Goal: Transaction & Acquisition: Purchase product/service

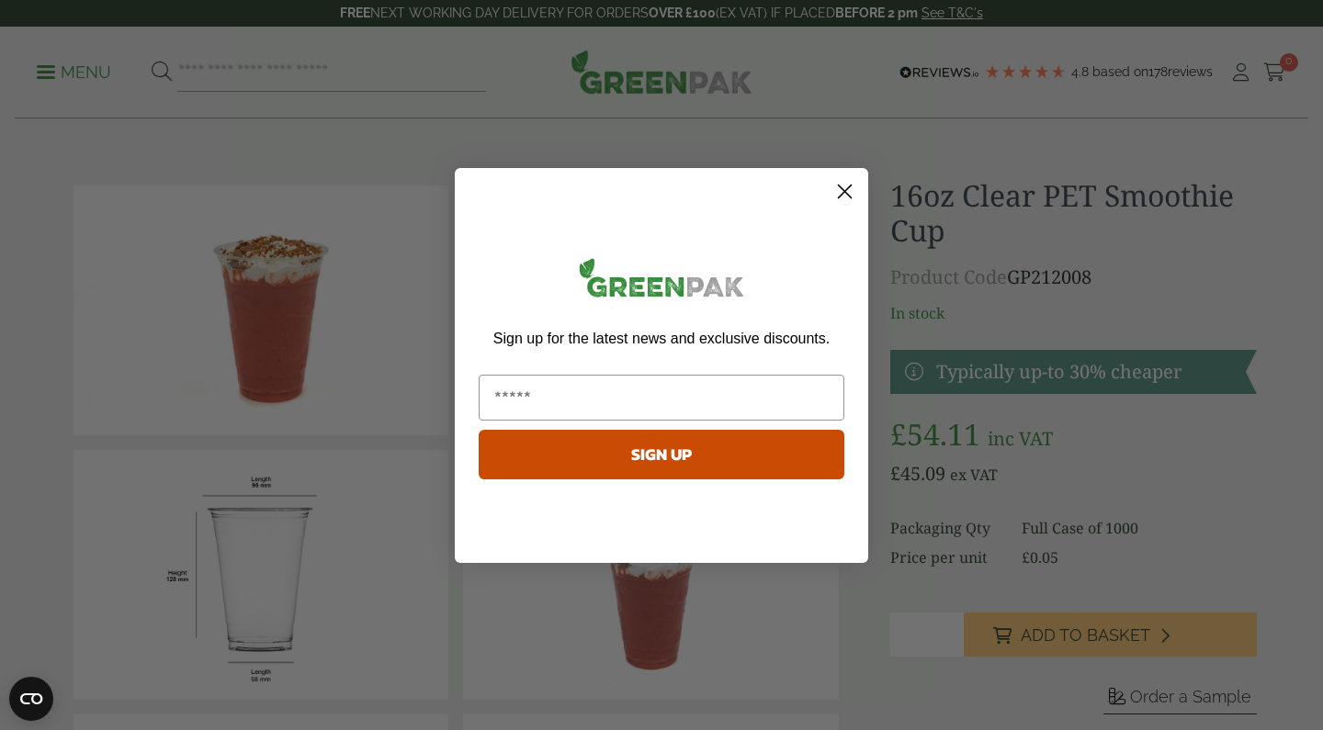
click at [837, 201] on circle "Close dialog" at bounding box center [845, 190] width 30 height 30
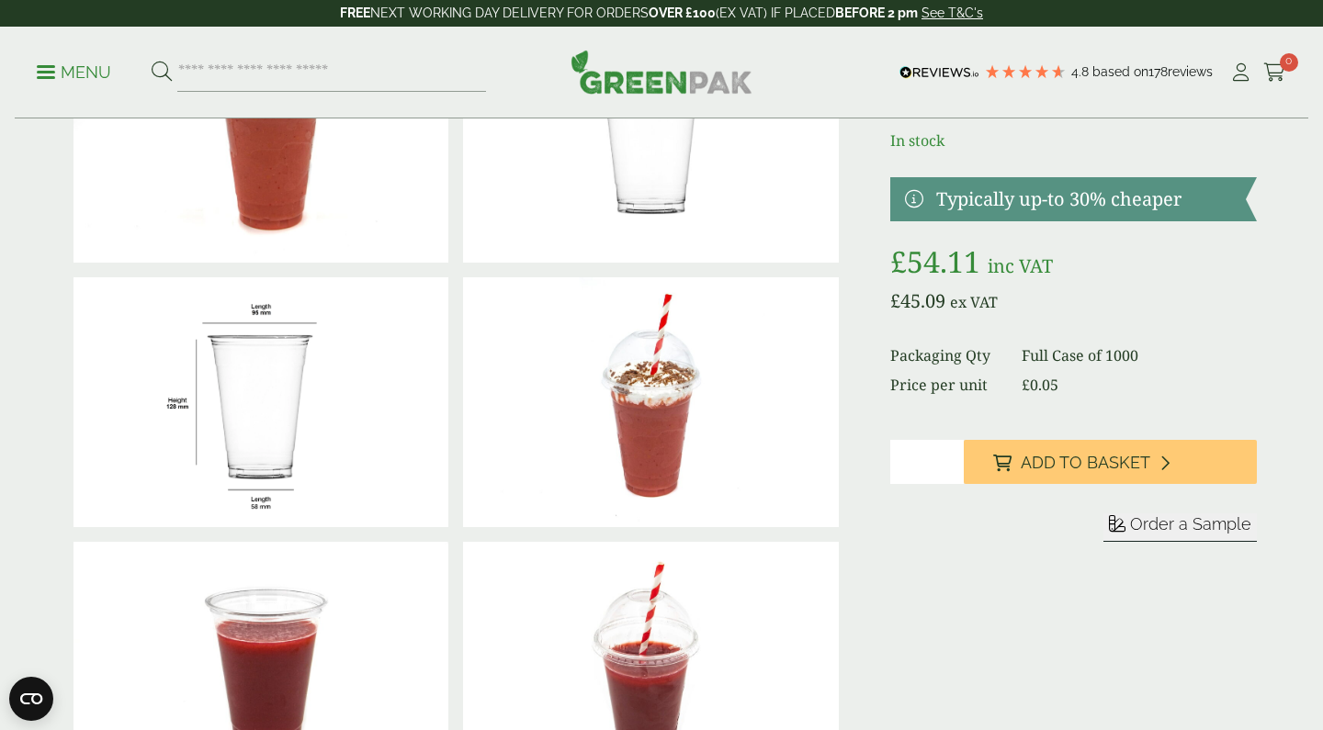
scroll to position [205, 0]
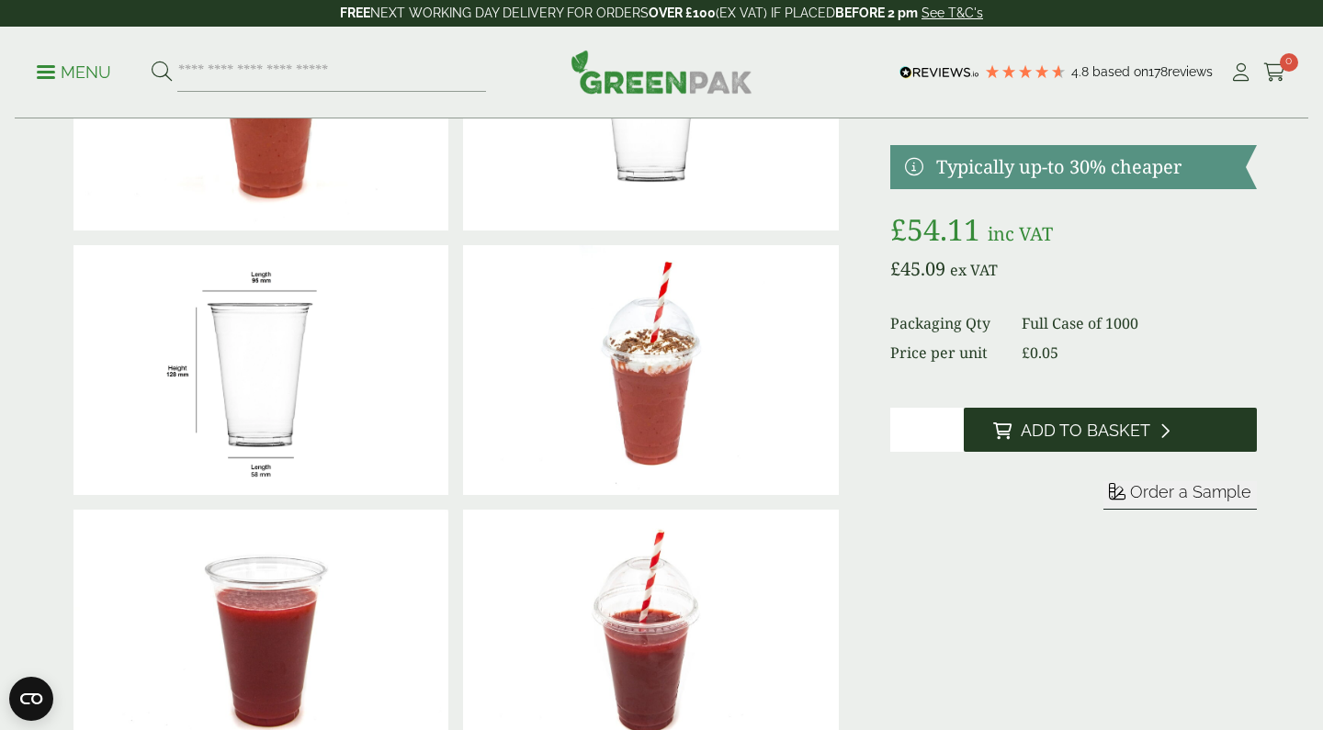
click at [1050, 421] on span "Add to Basket" at bounding box center [1086, 431] width 130 height 20
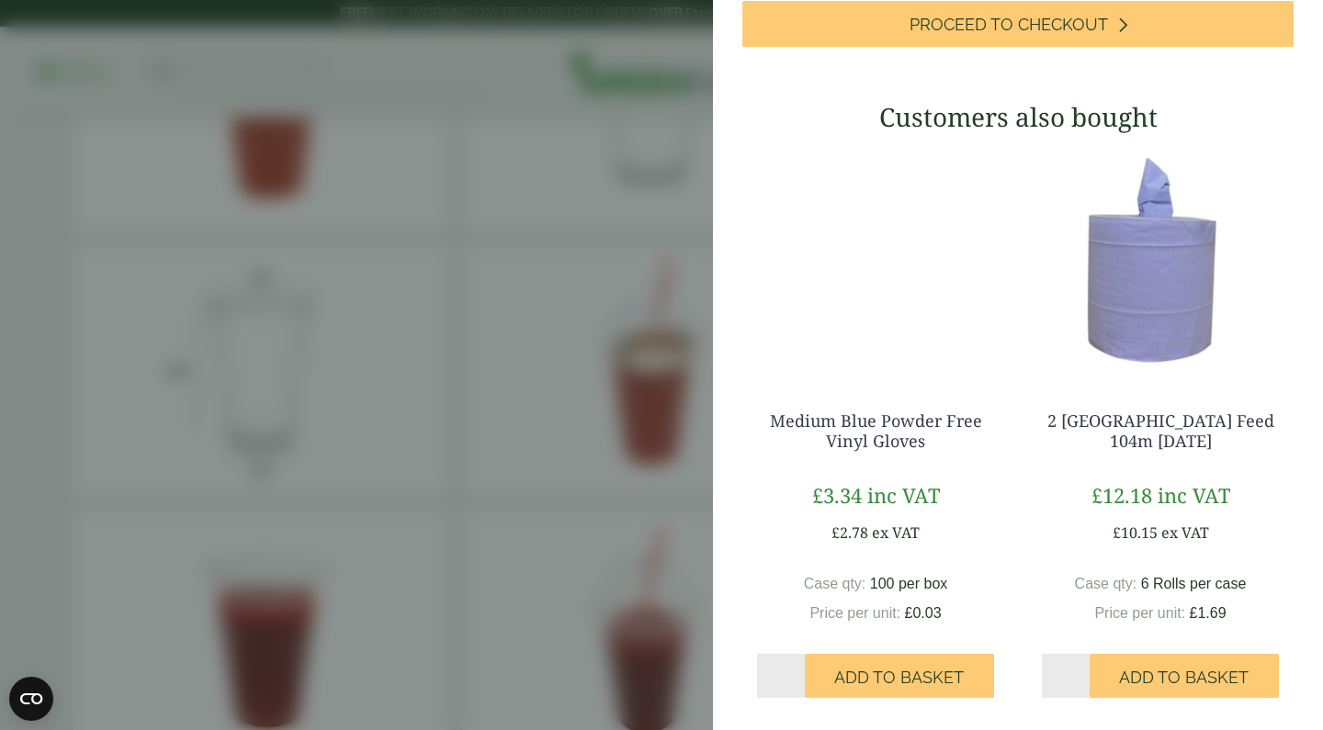
scroll to position [456, 0]
click at [560, 379] on aside "16oz Clear PET Smoothie Cup - Full Case (GP212008) - Added to basket My Basket …" at bounding box center [661, 365] width 1323 height 730
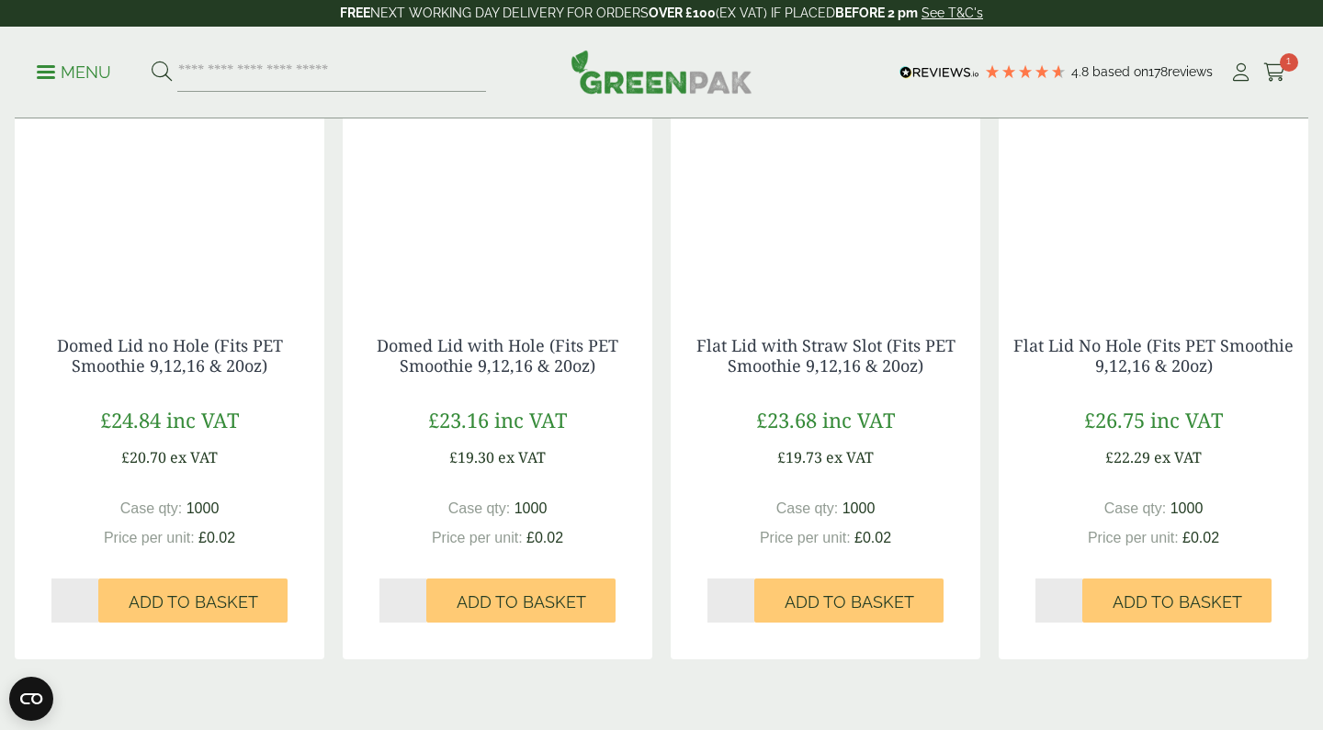
scroll to position [2066, 0]
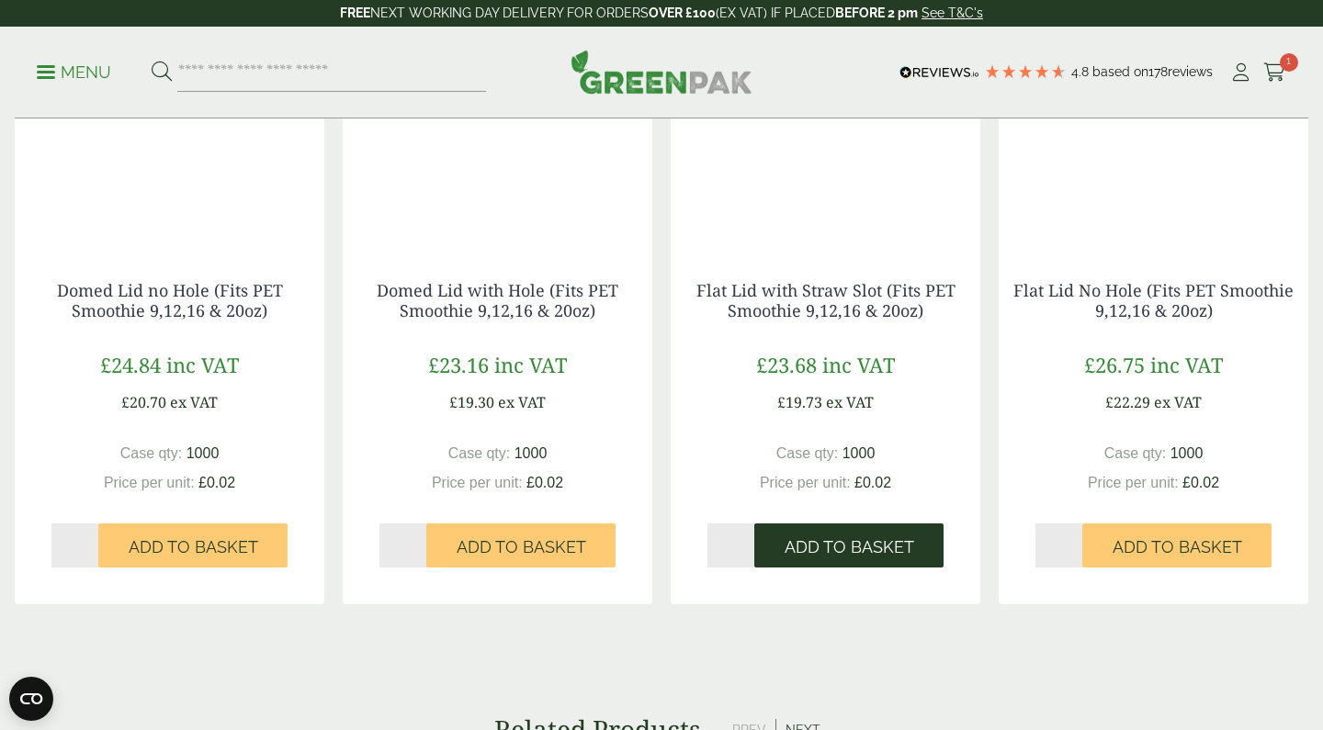
click at [810, 558] on span "Add to Basket" at bounding box center [850, 548] width 130 height 20
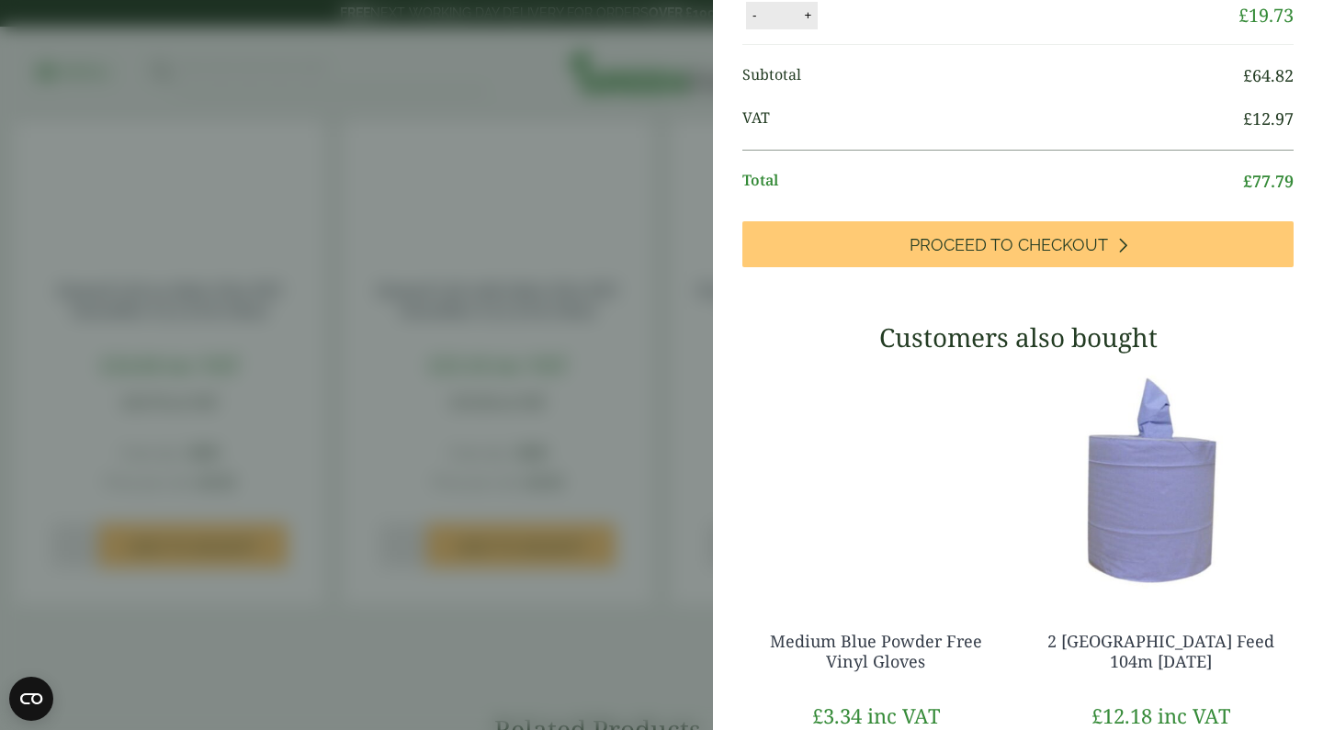
click at [565, 664] on aside "Flat Lid with Straw Slot (Fits PET Smoothie 9,12,16 & 20oz) - Full Case (GP2120…" at bounding box center [661, 365] width 1323 height 730
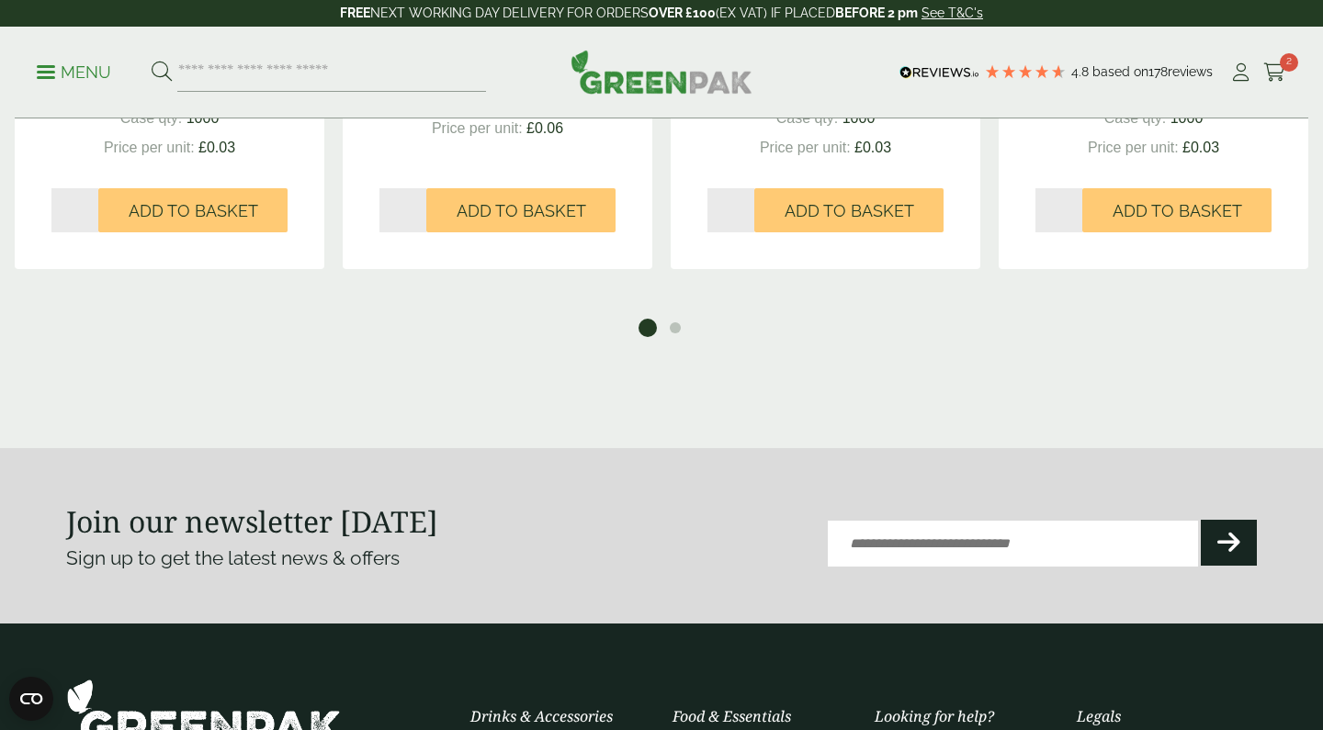
scroll to position [3167, 0]
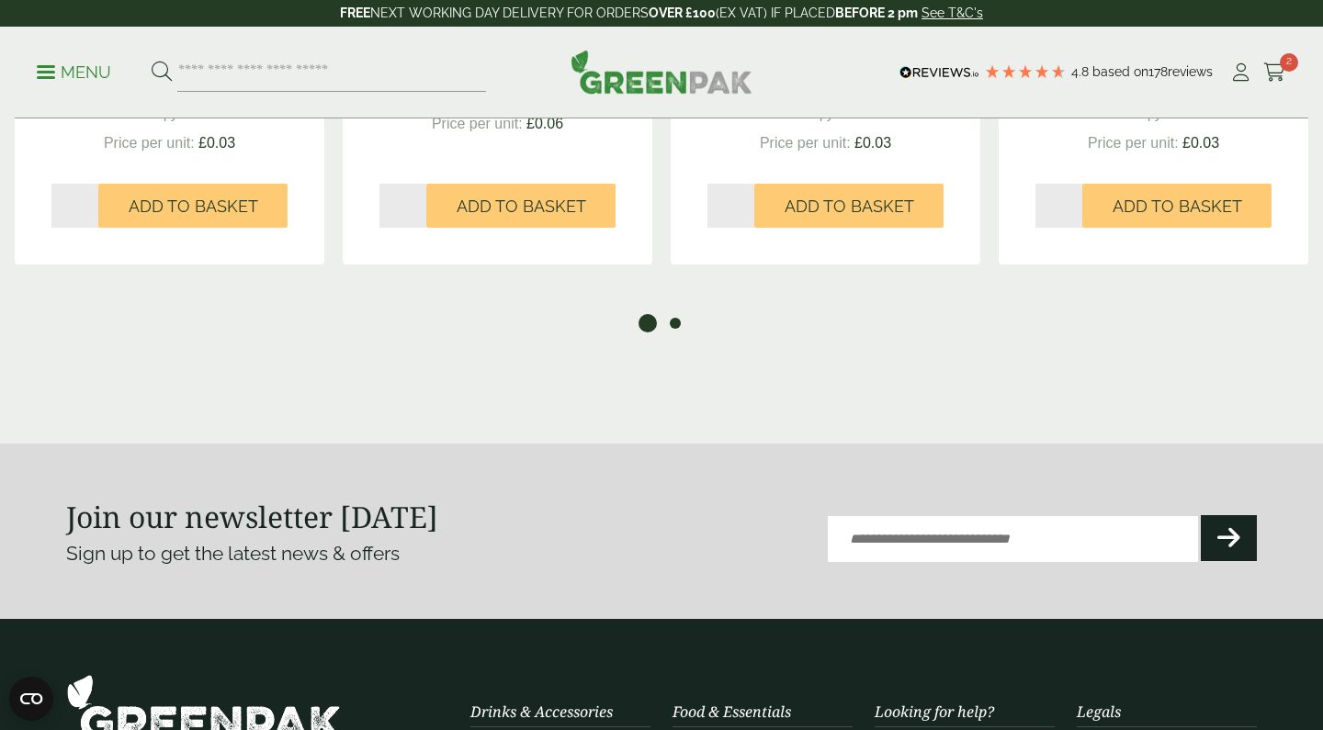
click at [677, 333] on button "2" at bounding box center [675, 323] width 18 height 18
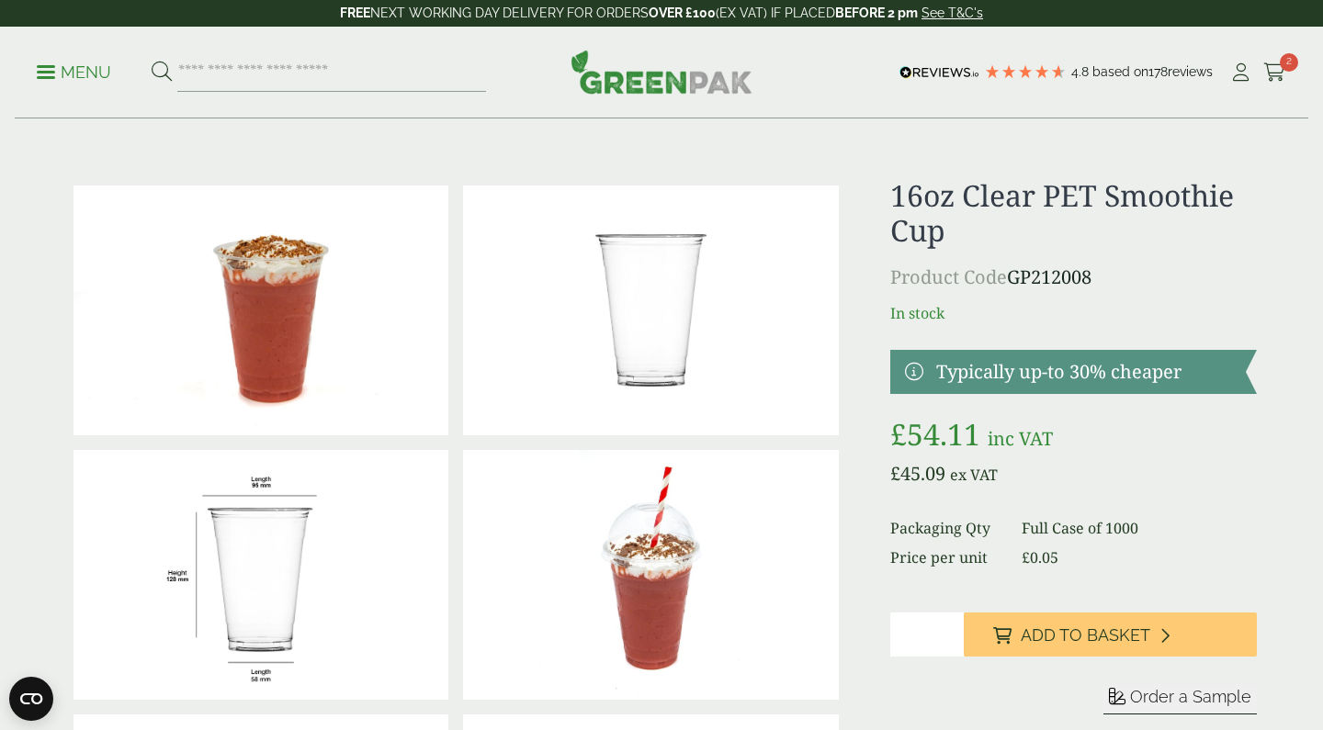
scroll to position [0, 0]
click at [310, 64] on input "search" at bounding box center [331, 72] width 309 height 39
type input "*****"
click at [152, 72] on button at bounding box center [162, 73] width 20 height 24
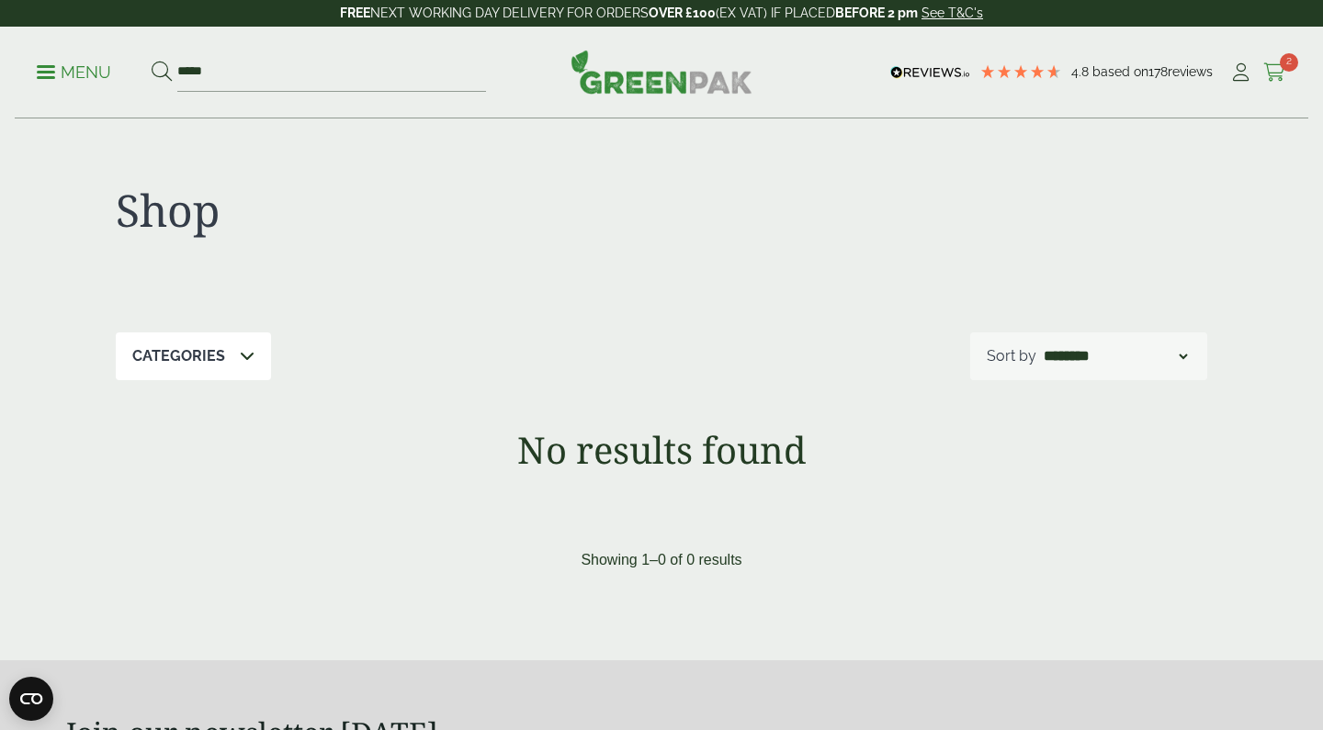
click at [1275, 80] on icon at bounding box center [1274, 72] width 23 height 18
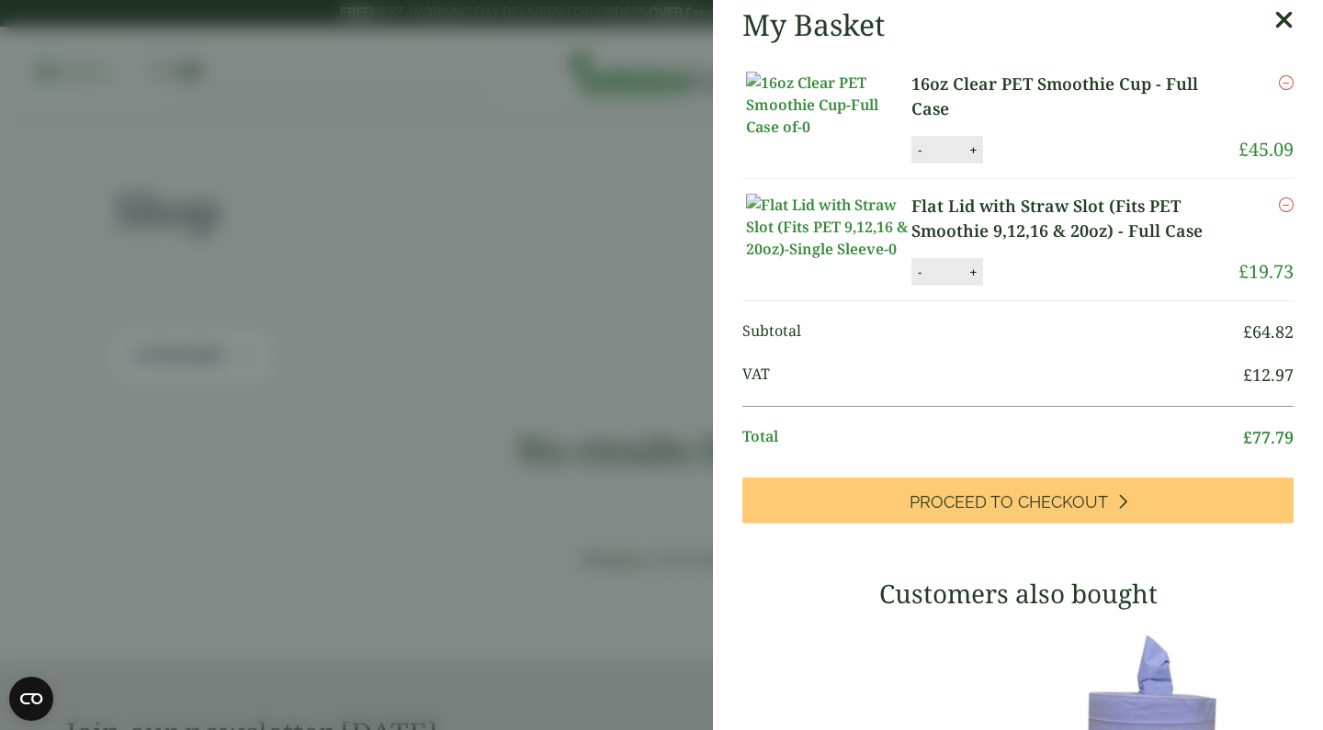
scroll to position [8, 0]
click at [945, 88] on link "16oz Clear PET Smoothie Cup - Full Case" at bounding box center [1074, 96] width 327 height 50
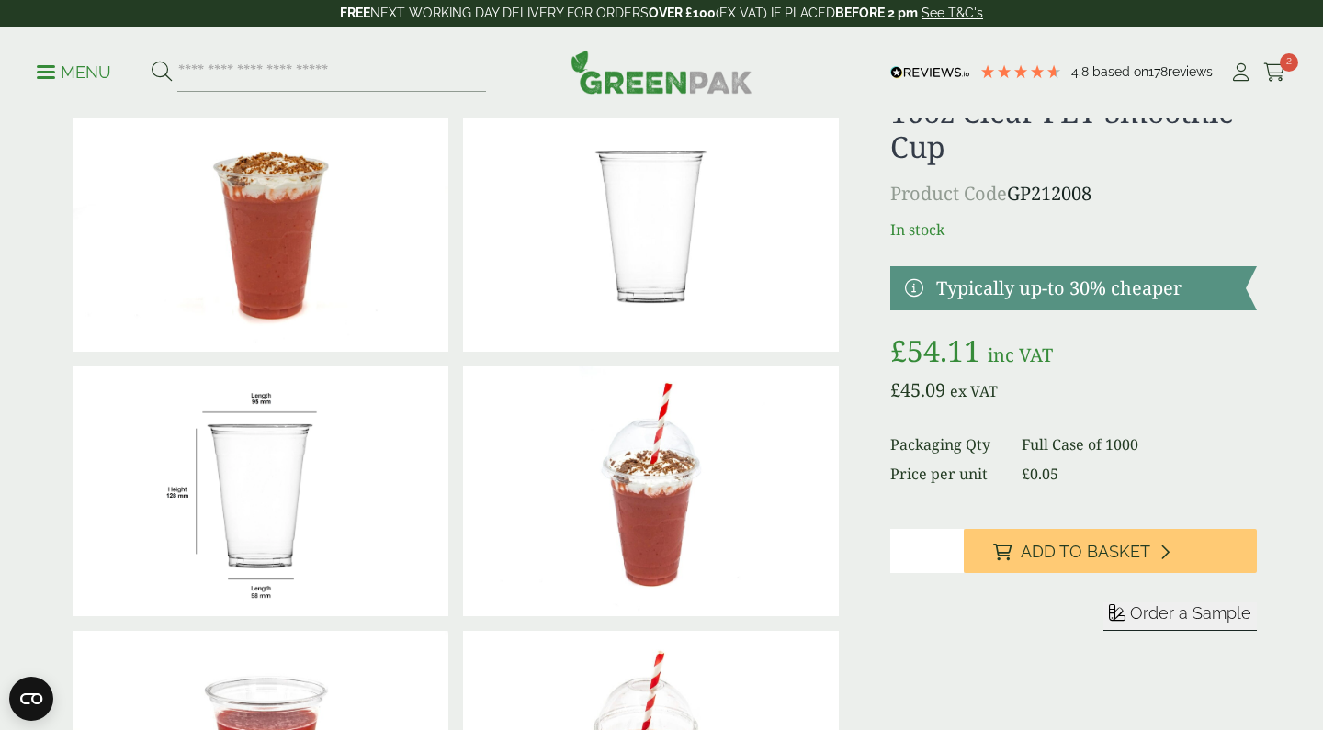
click at [684, 224] on img at bounding box center [650, 227] width 375 height 250
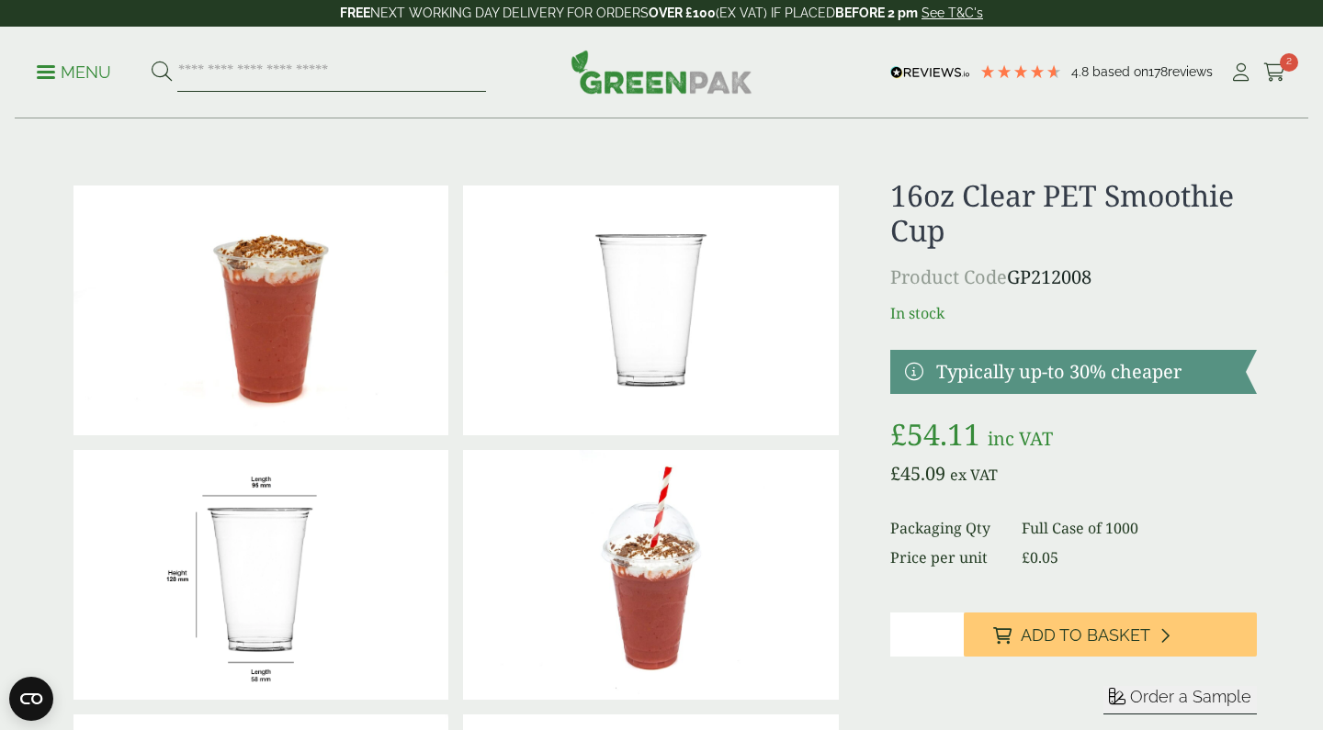
click at [304, 79] on input "search" at bounding box center [331, 72] width 309 height 39
type input "***"
click at [152, 72] on button at bounding box center [162, 73] width 20 height 24
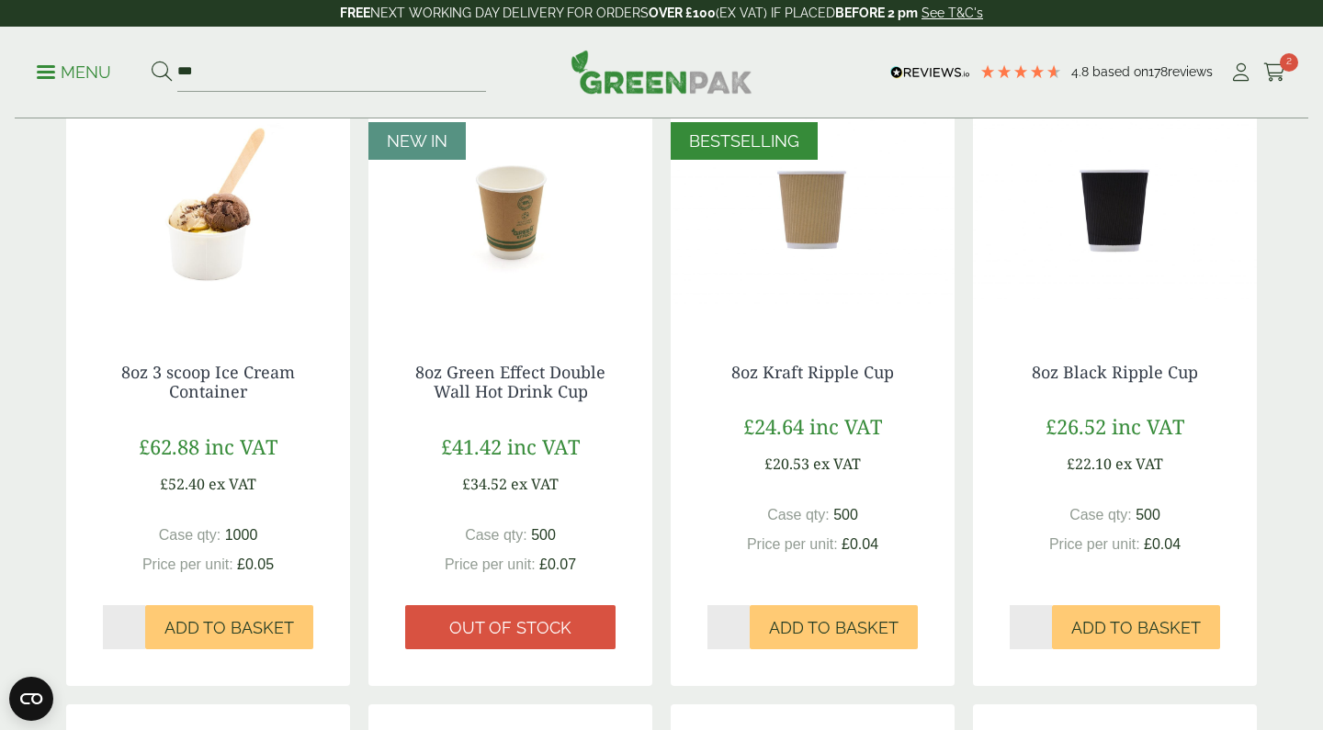
scroll to position [367, 0]
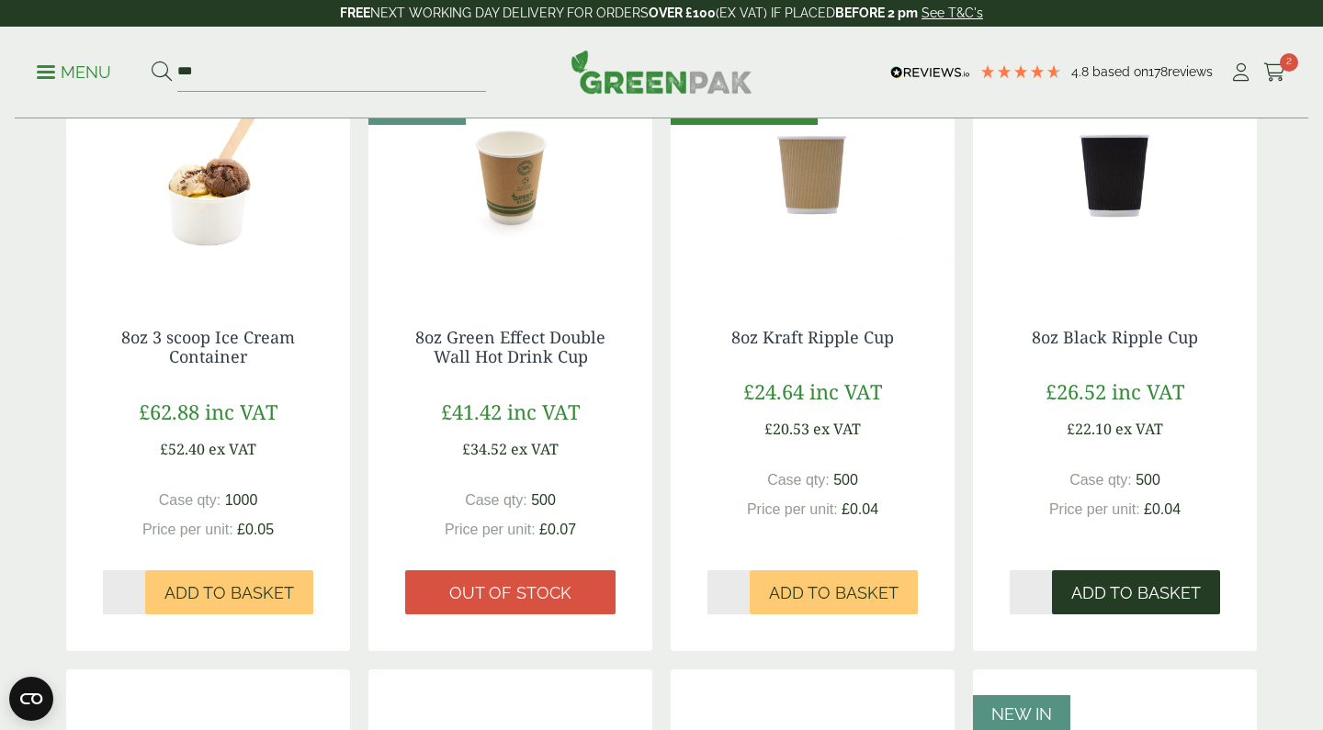
click at [1084, 583] on span "Add to Basket" at bounding box center [1136, 593] width 130 height 20
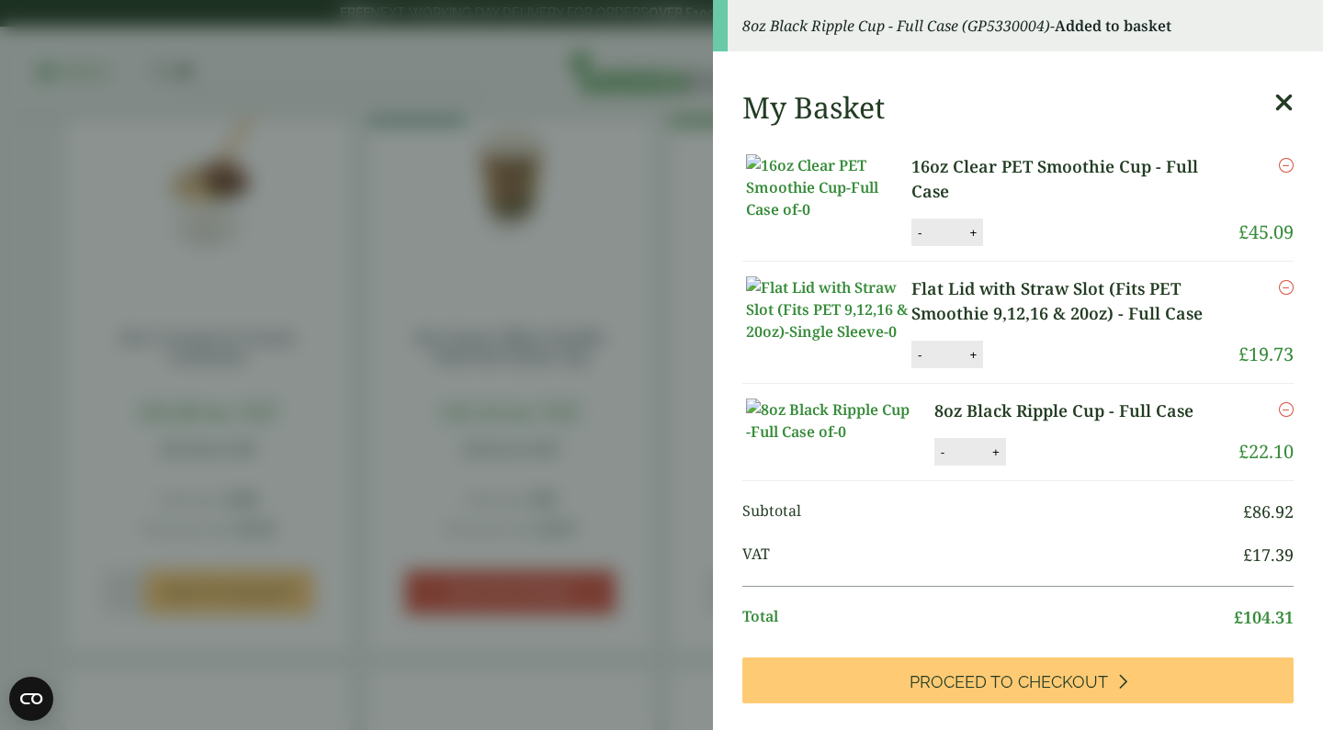
click at [1294, 111] on div "My Basket 16oz Clear PET Smoothie Cup - Full Case 16oz Clear PET Smoothie Cup -…" at bounding box center [1018, 741] width 610 height 1332
click at [1288, 106] on icon at bounding box center [1283, 103] width 19 height 26
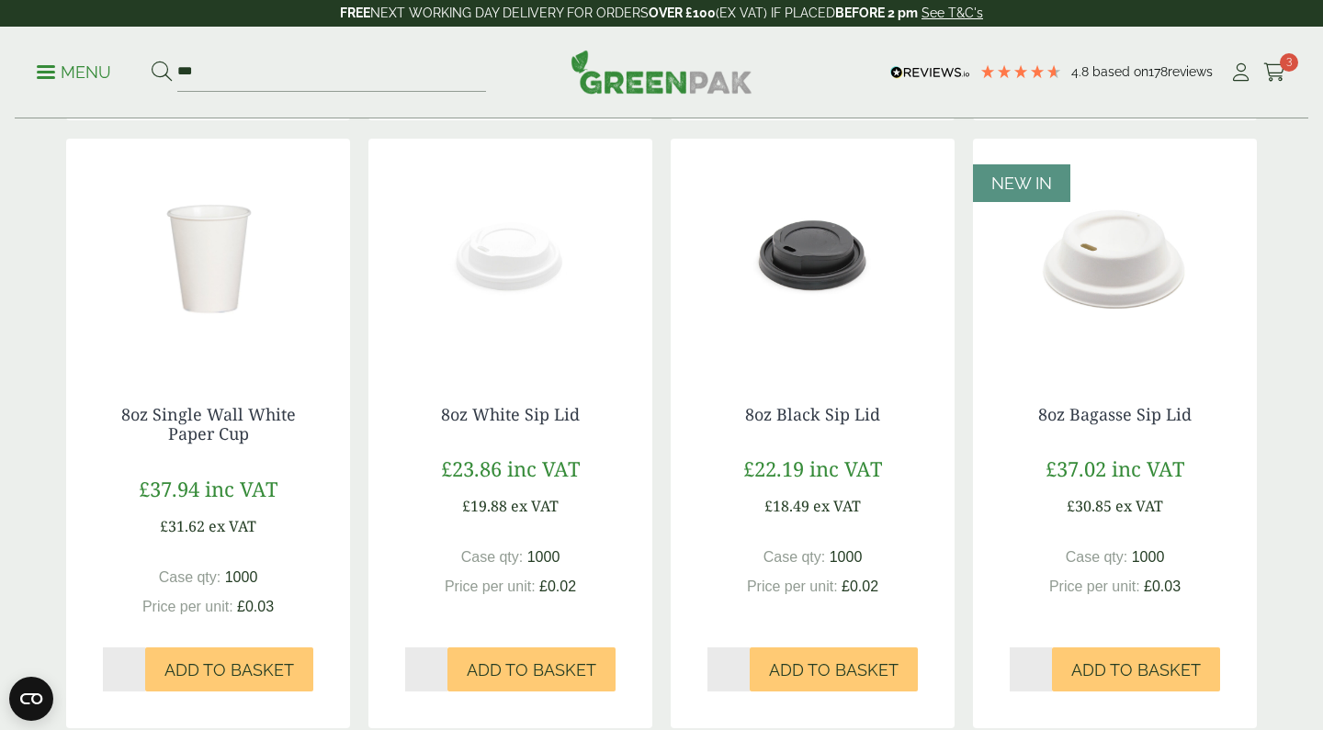
scroll to position [898, 0]
click at [528, 661] on span "Add to Basket" at bounding box center [532, 671] width 130 height 20
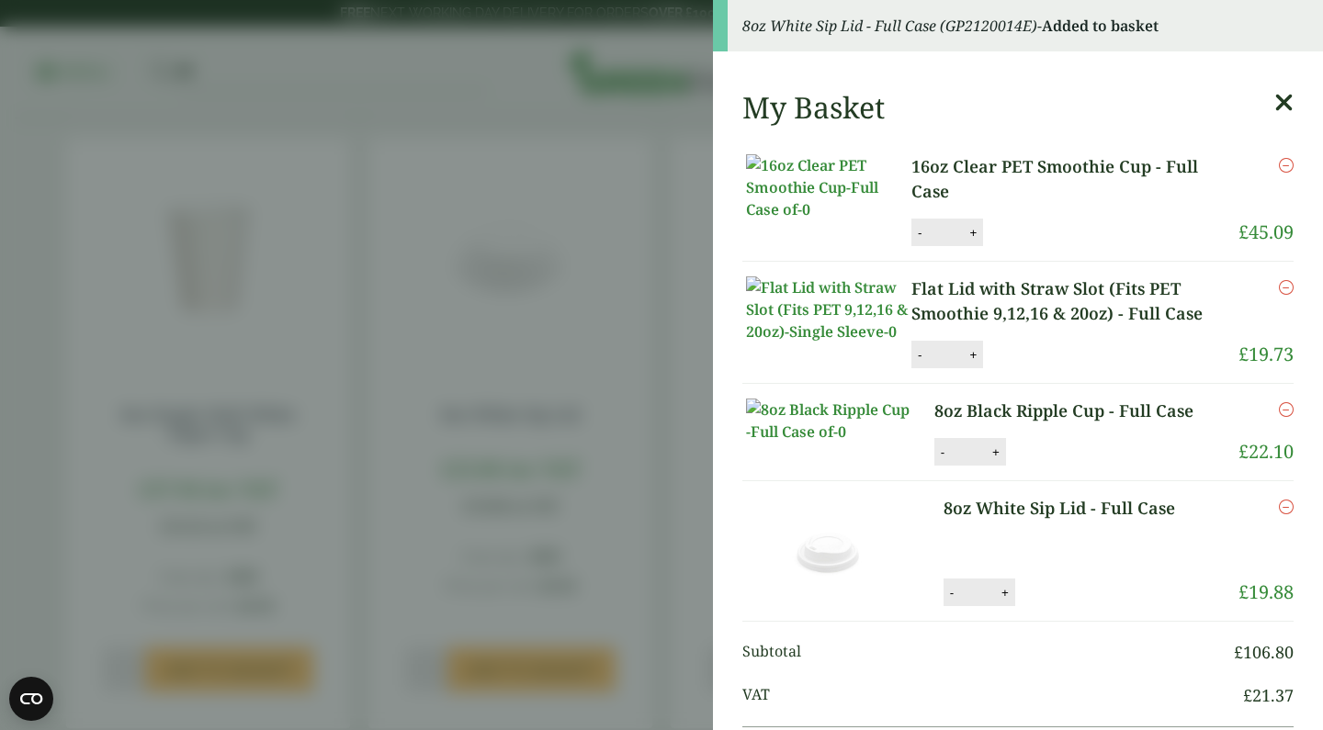
click at [1278, 108] on icon at bounding box center [1283, 103] width 19 height 26
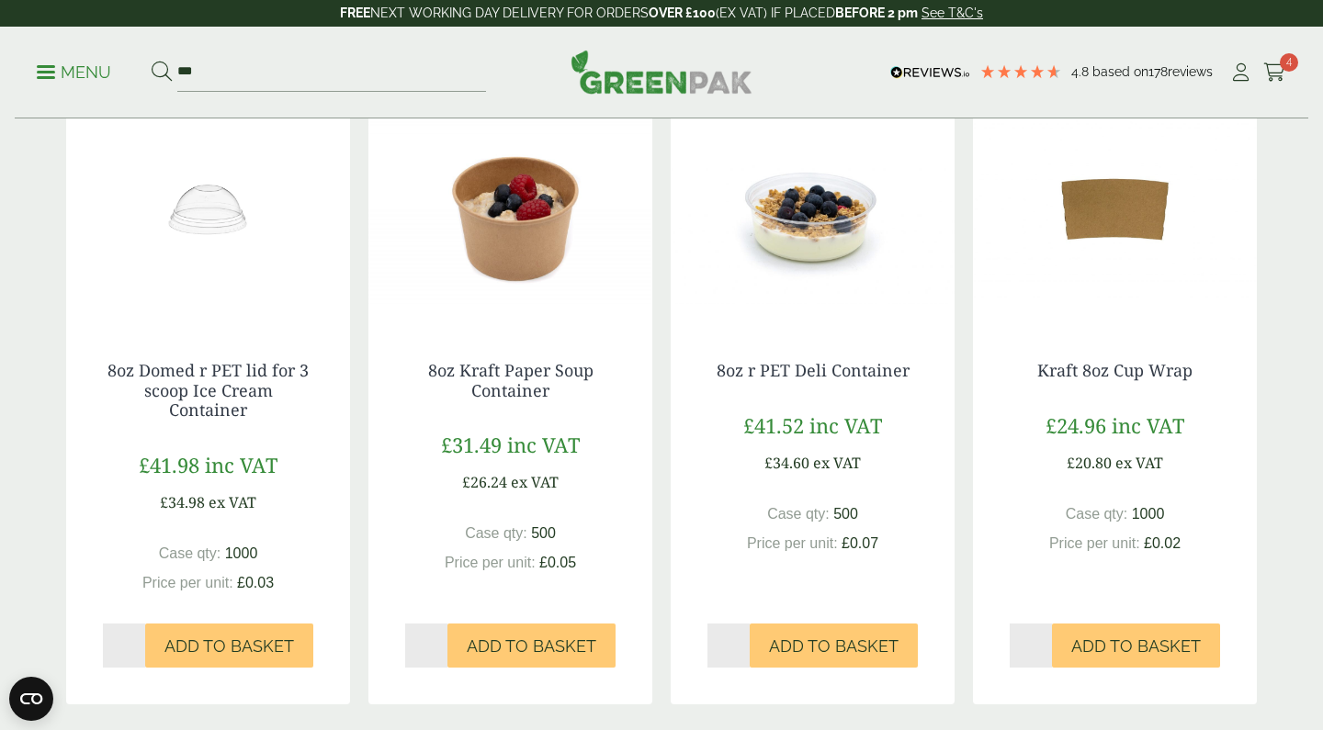
scroll to position [1540, 0]
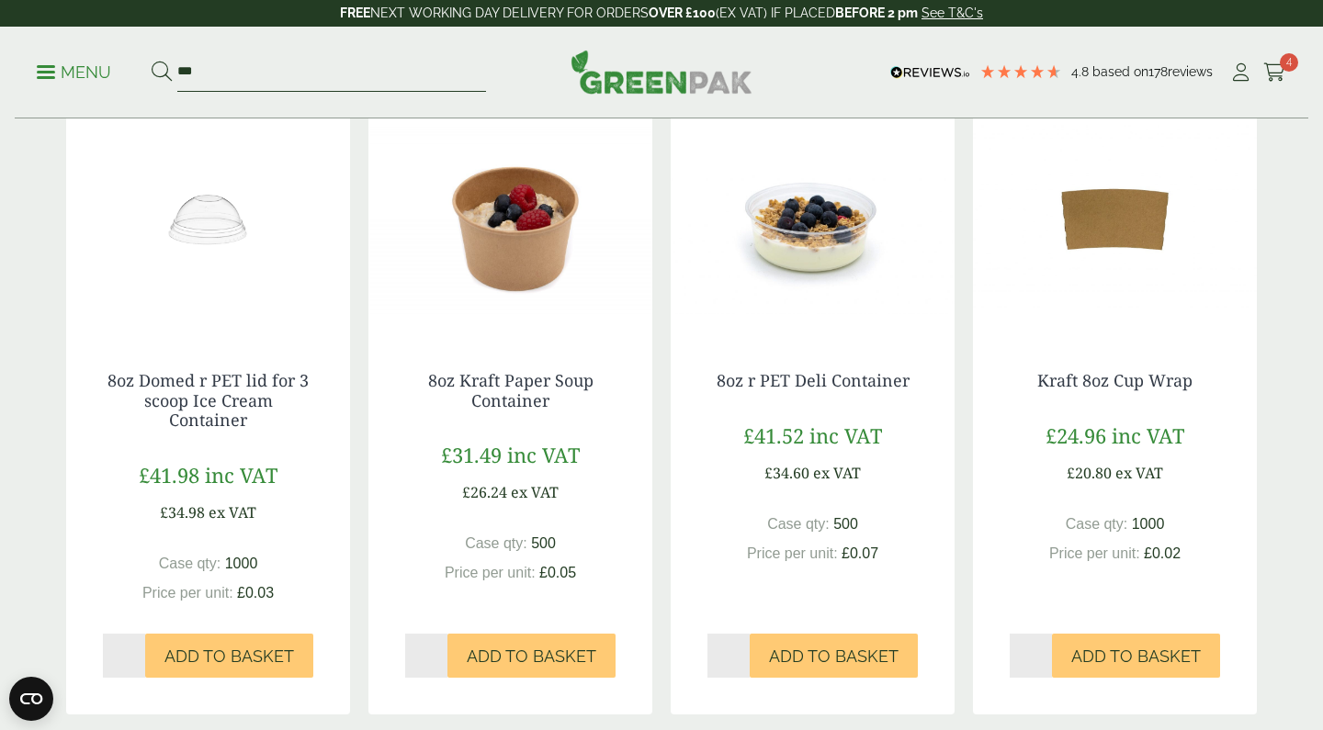
click at [345, 72] on input "***" at bounding box center [331, 72] width 309 height 39
type input "*"
type input "*****"
click at [152, 72] on button at bounding box center [162, 73] width 20 height 24
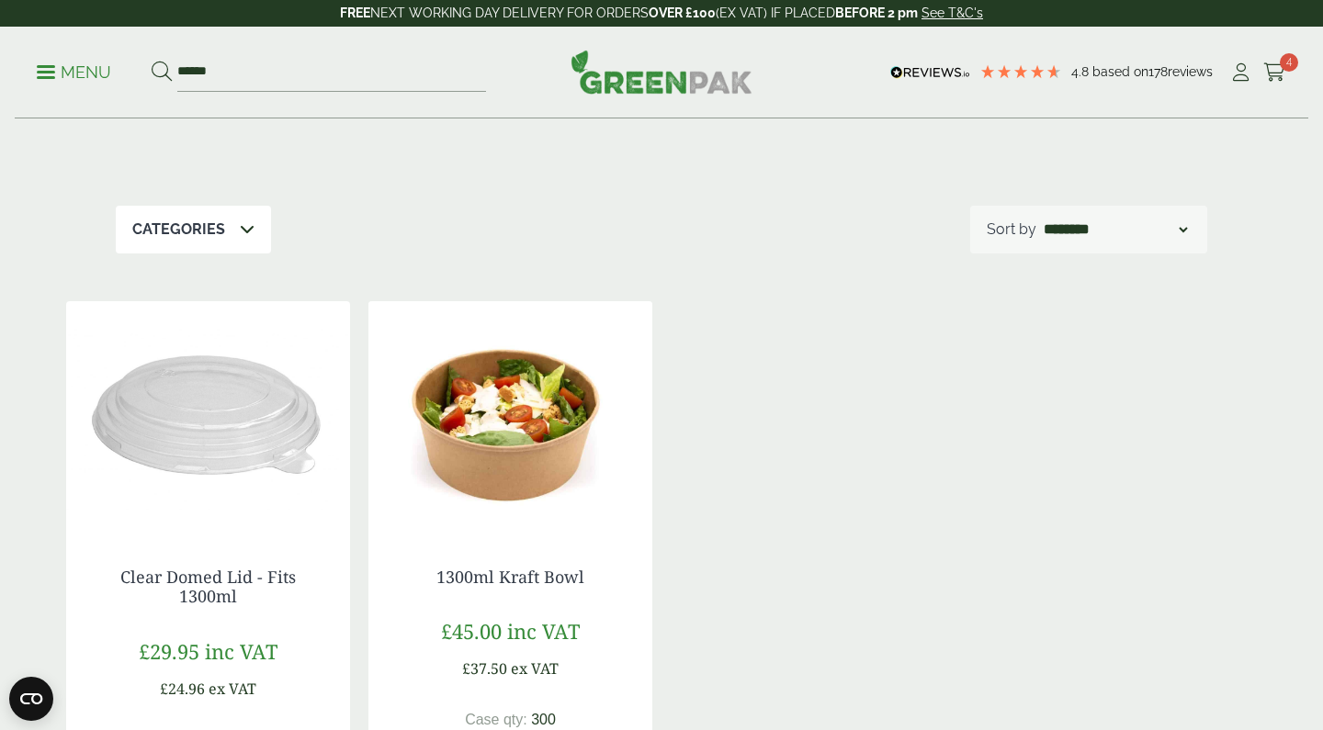
scroll to position [128, 0]
click at [650, 56] on img at bounding box center [662, 72] width 182 height 44
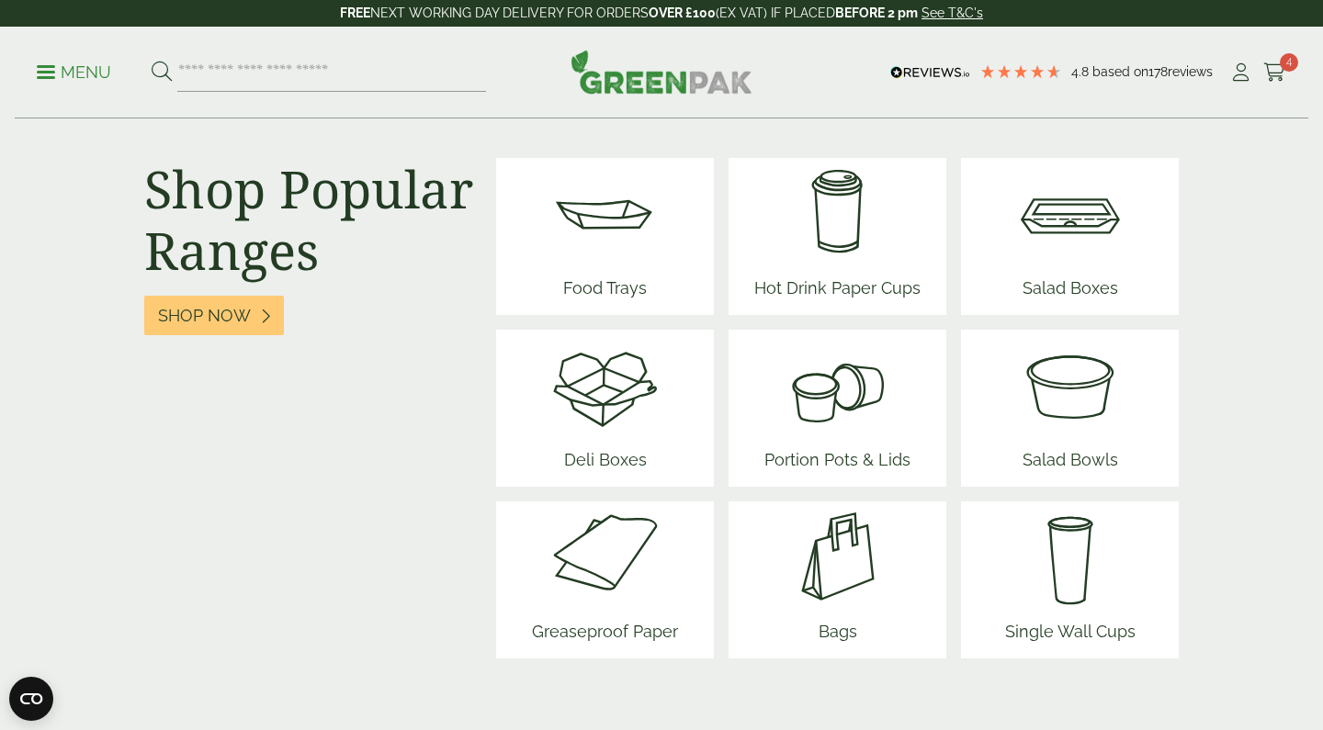
scroll to position [2345, 0]
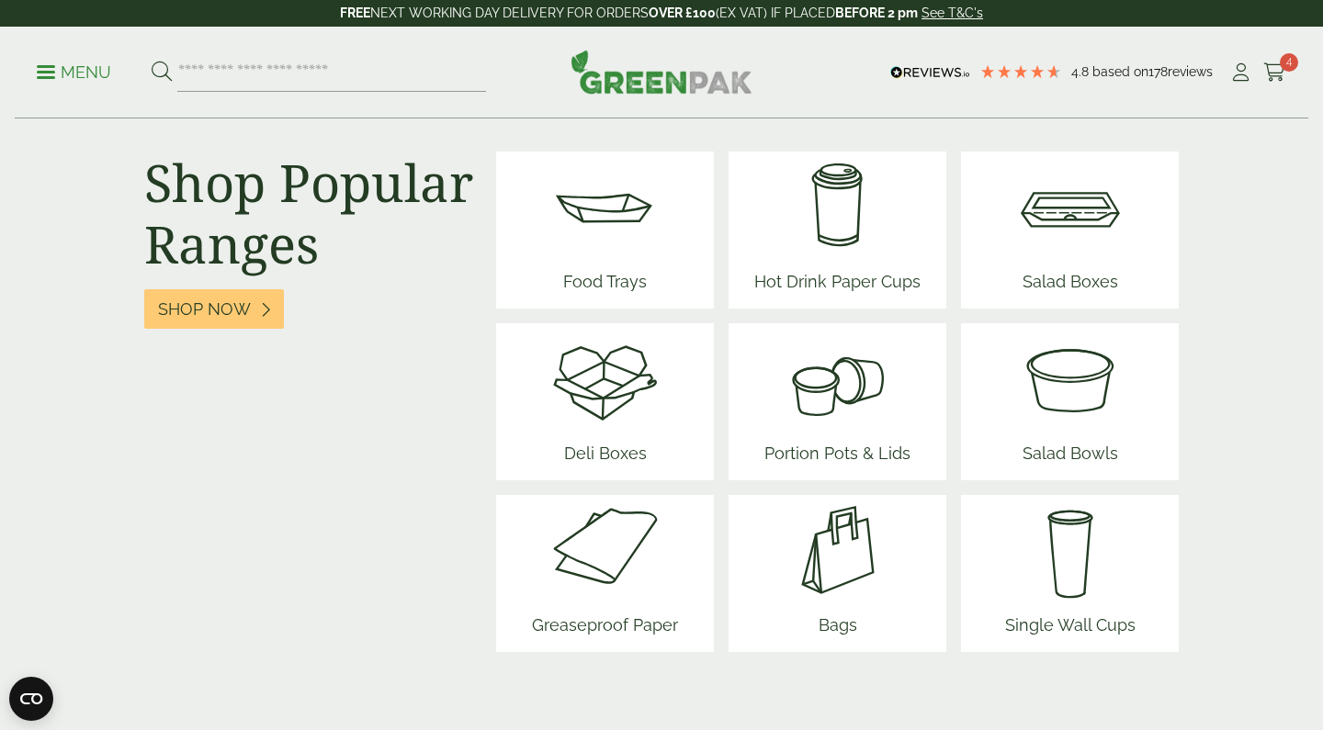
click at [818, 423] on img at bounding box center [837, 378] width 161 height 110
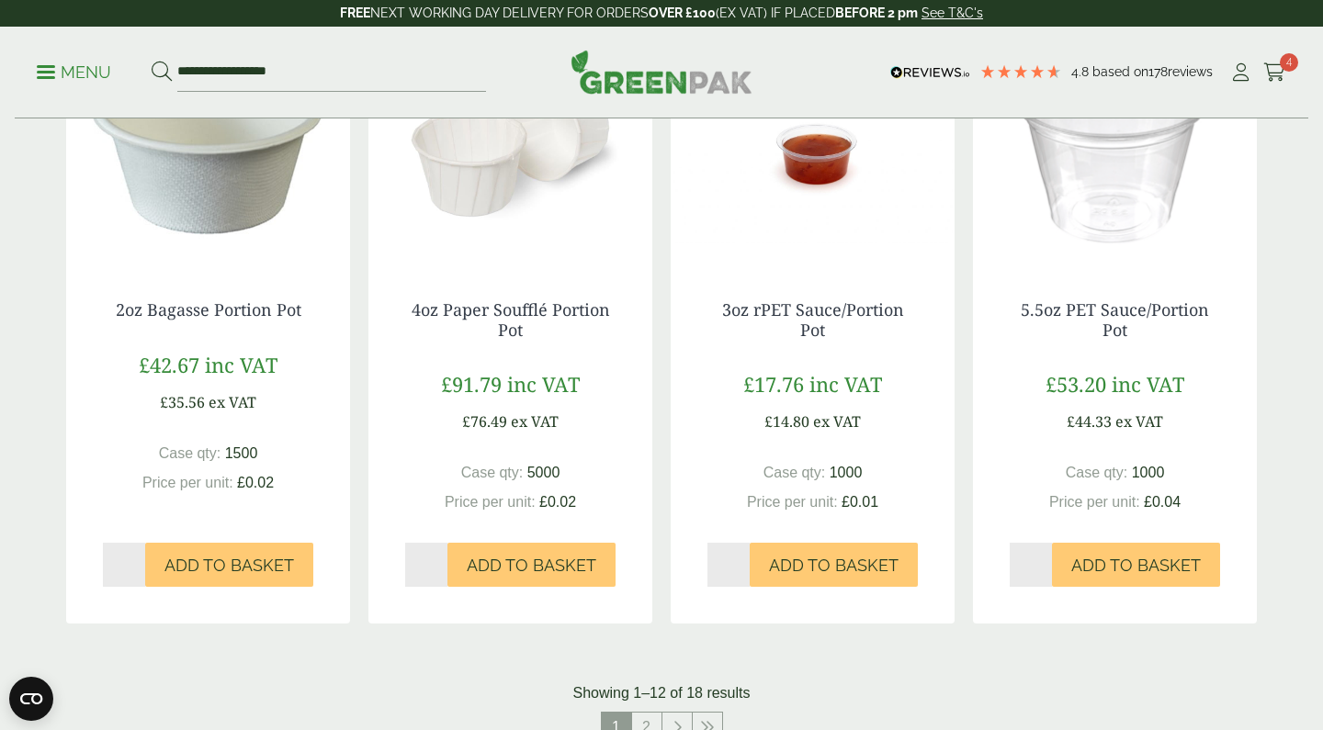
scroll to position [1979, 0]
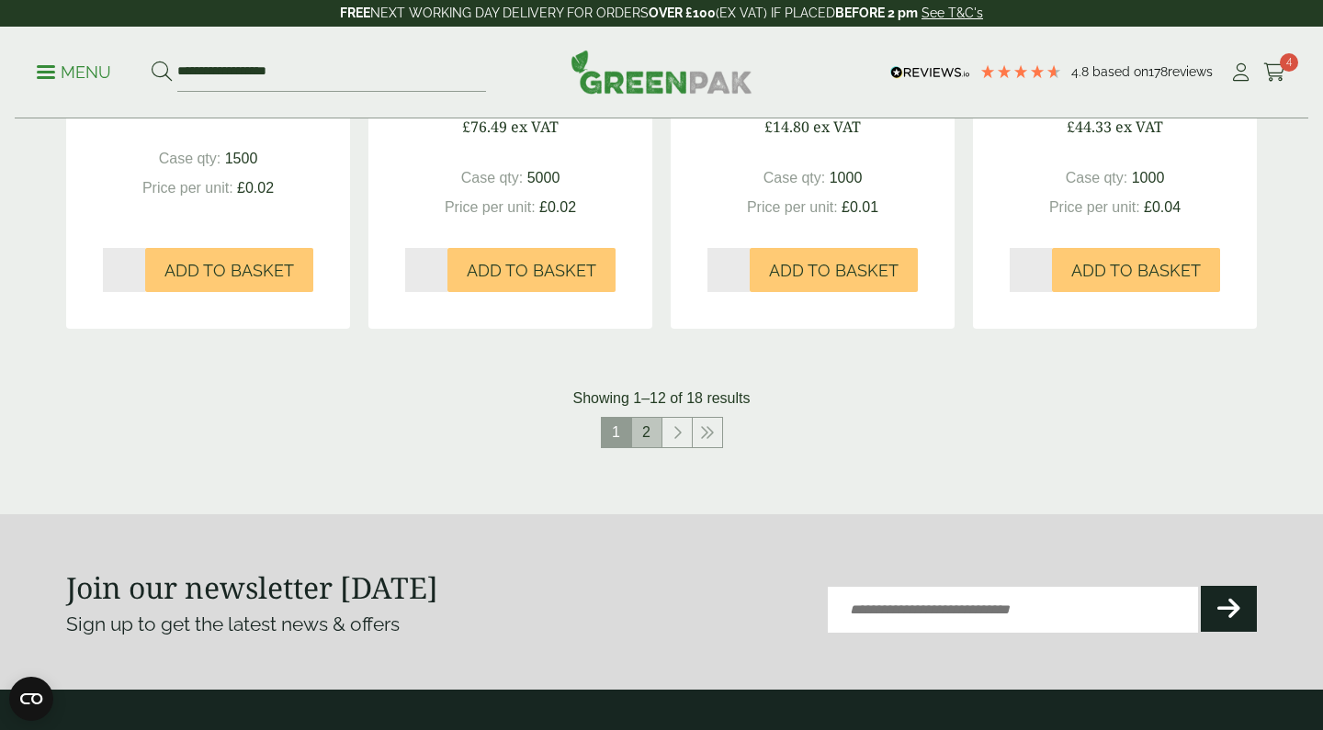
click at [640, 418] on link "2" at bounding box center [646, 432] width 29 height 29
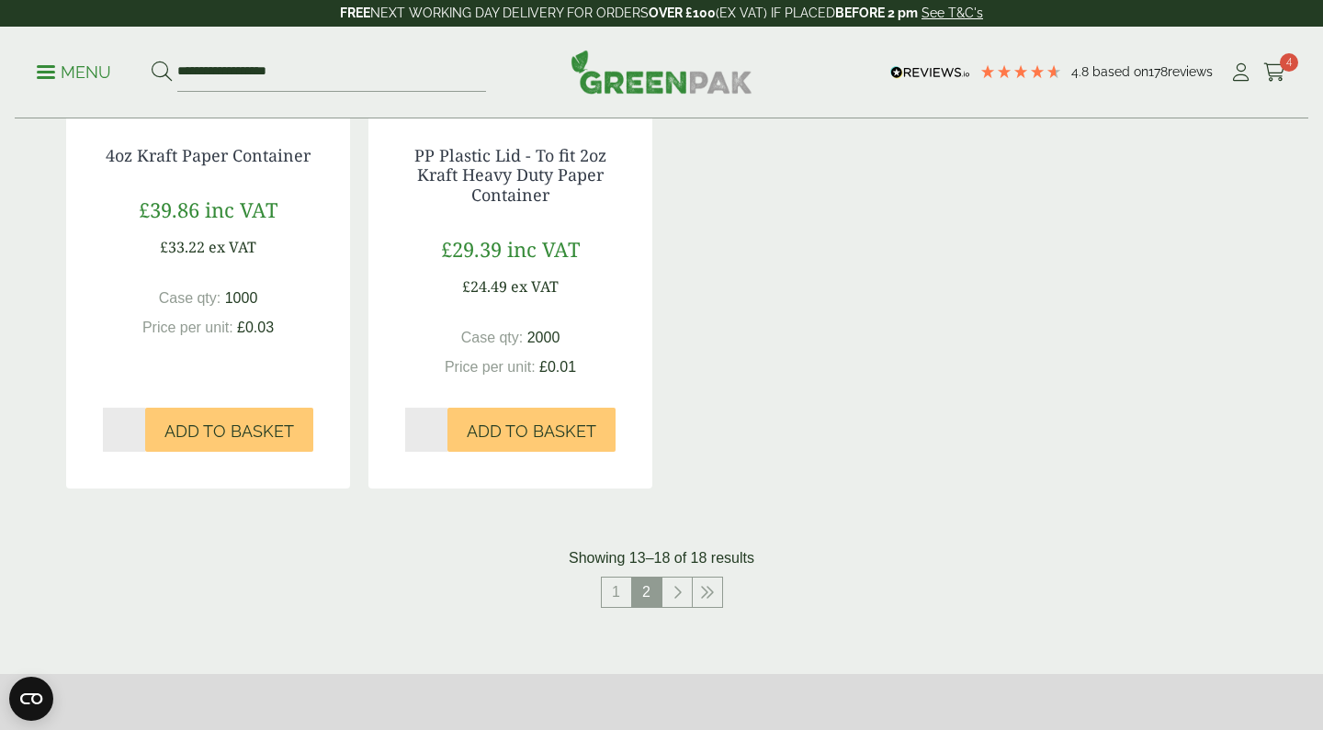
scroll to position [1317, 0]
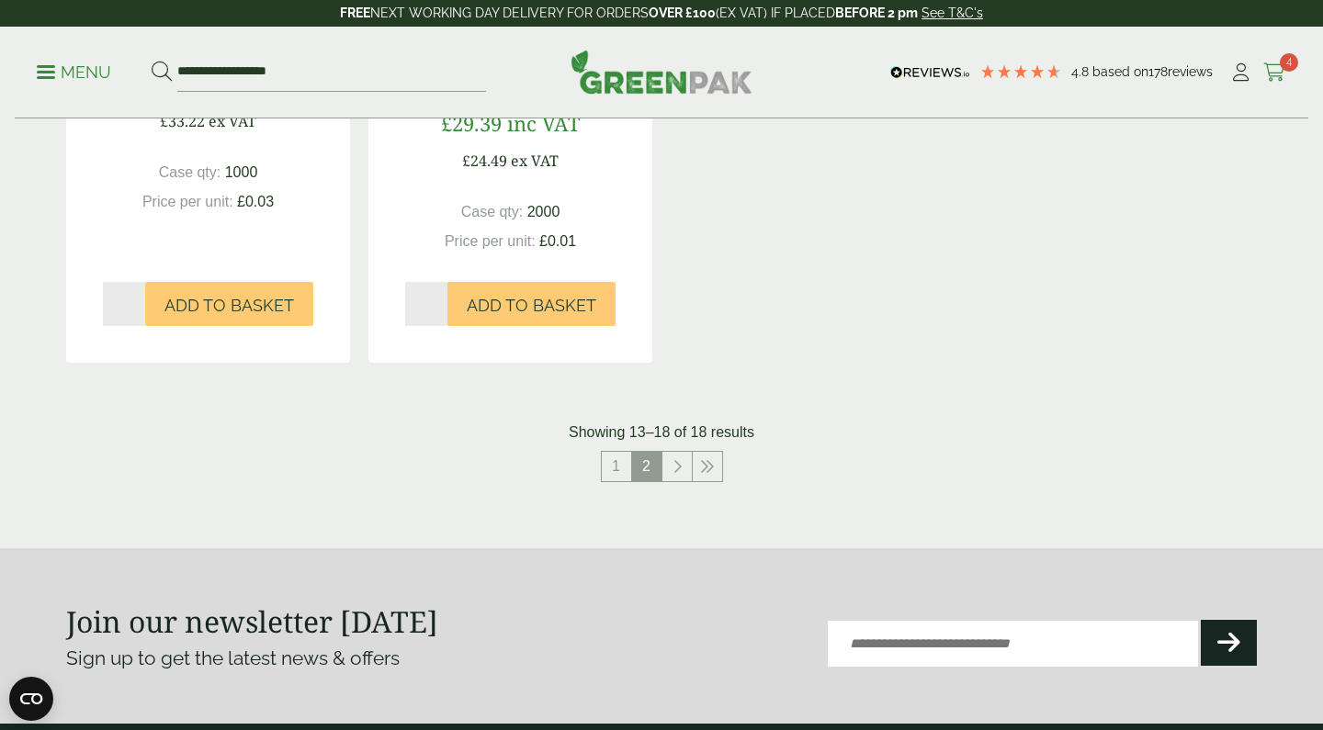
click at [1281, 79] on icon at bounding box center [1274, 72] width 23 height 18
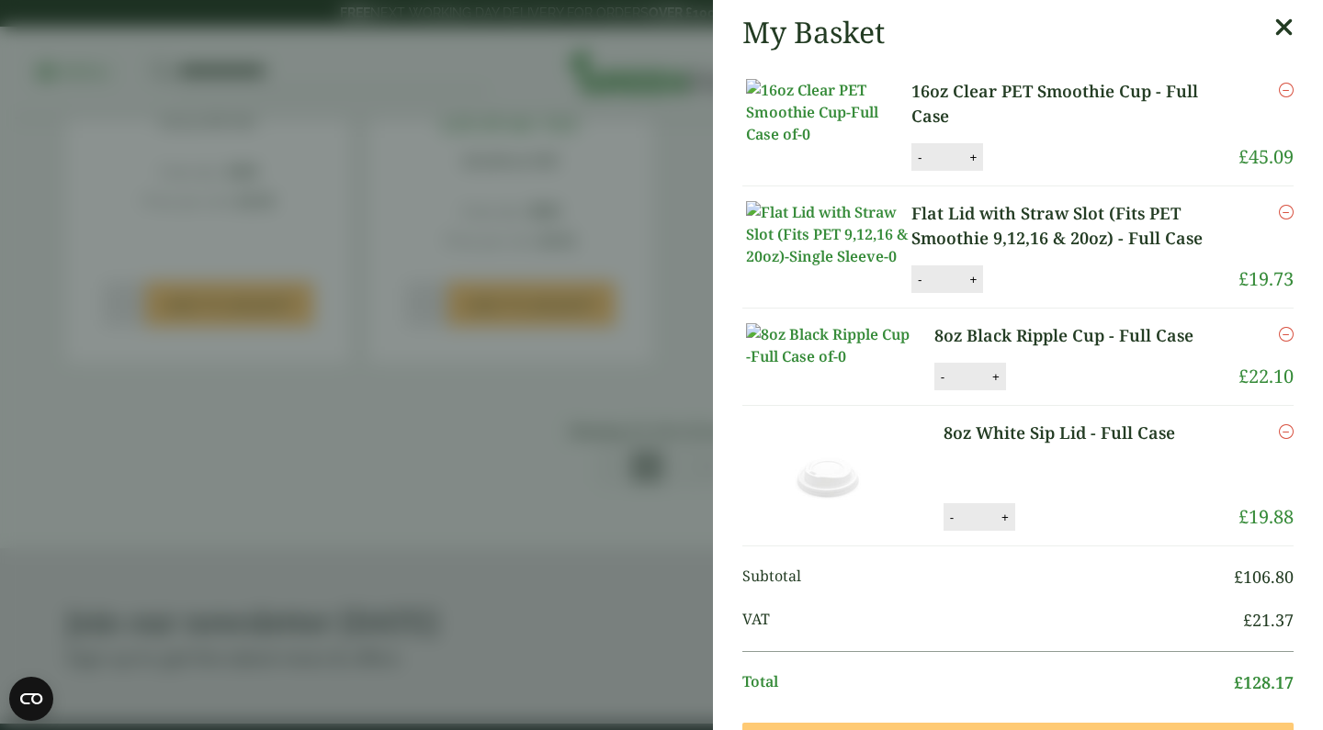
scroll to position [269, 0]
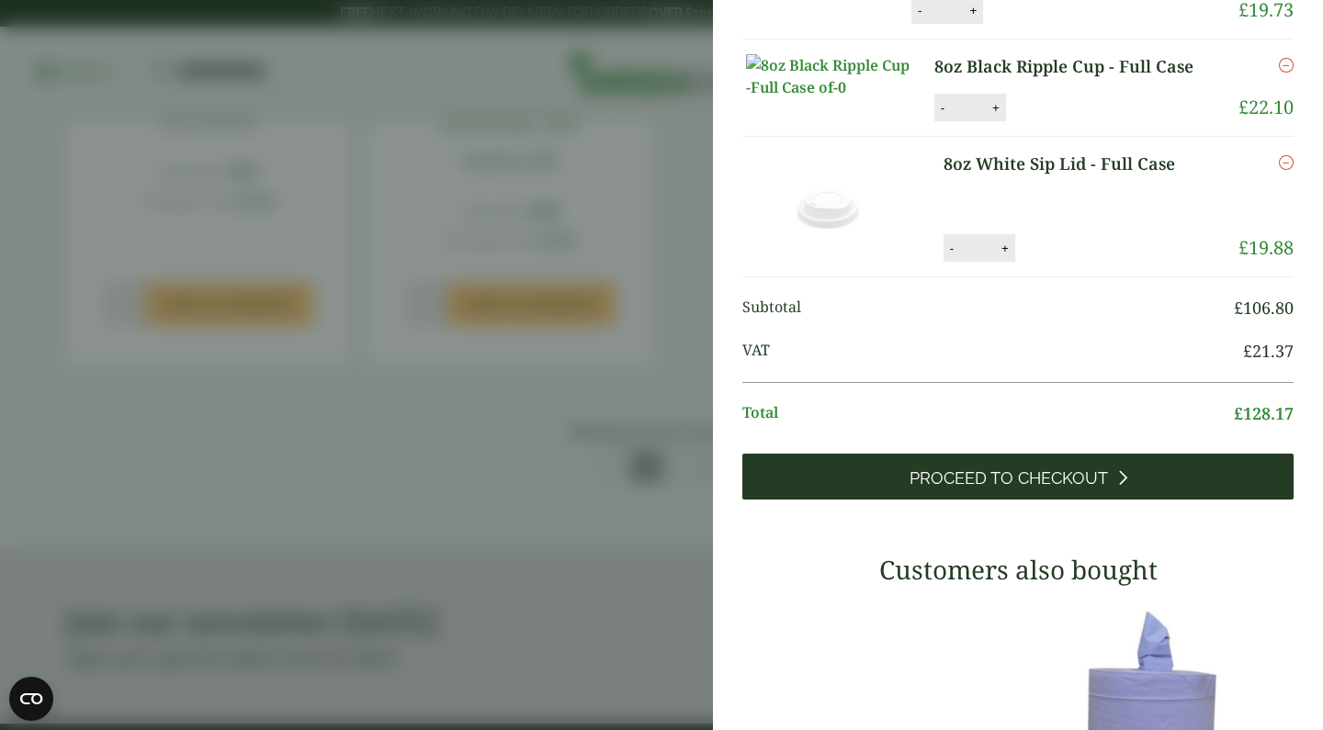
click at [1099, 500] on link "Proceed to Checkout" at bounding box center [1017, 477] width 551 height 46
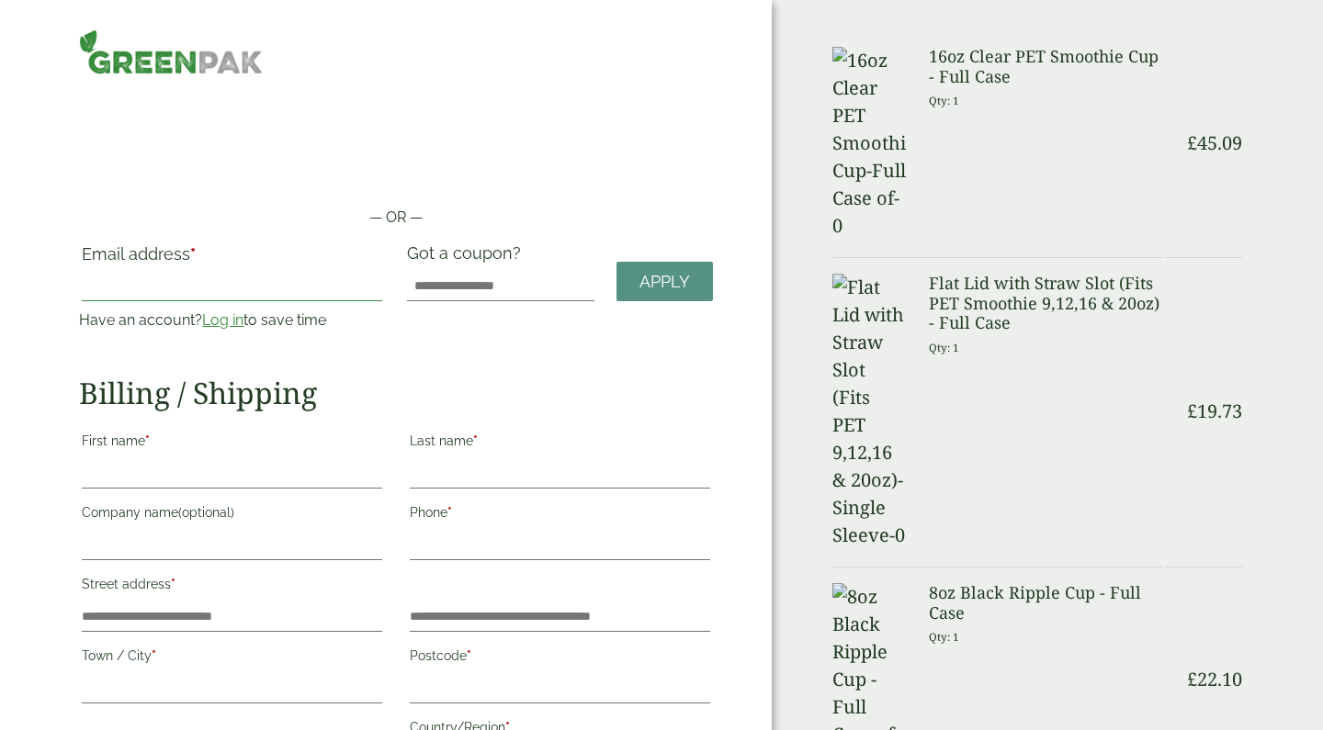
click at [230, 272] on input "Email address *" at bounding box center [232, 286] width 300 height 29
type input "**********"
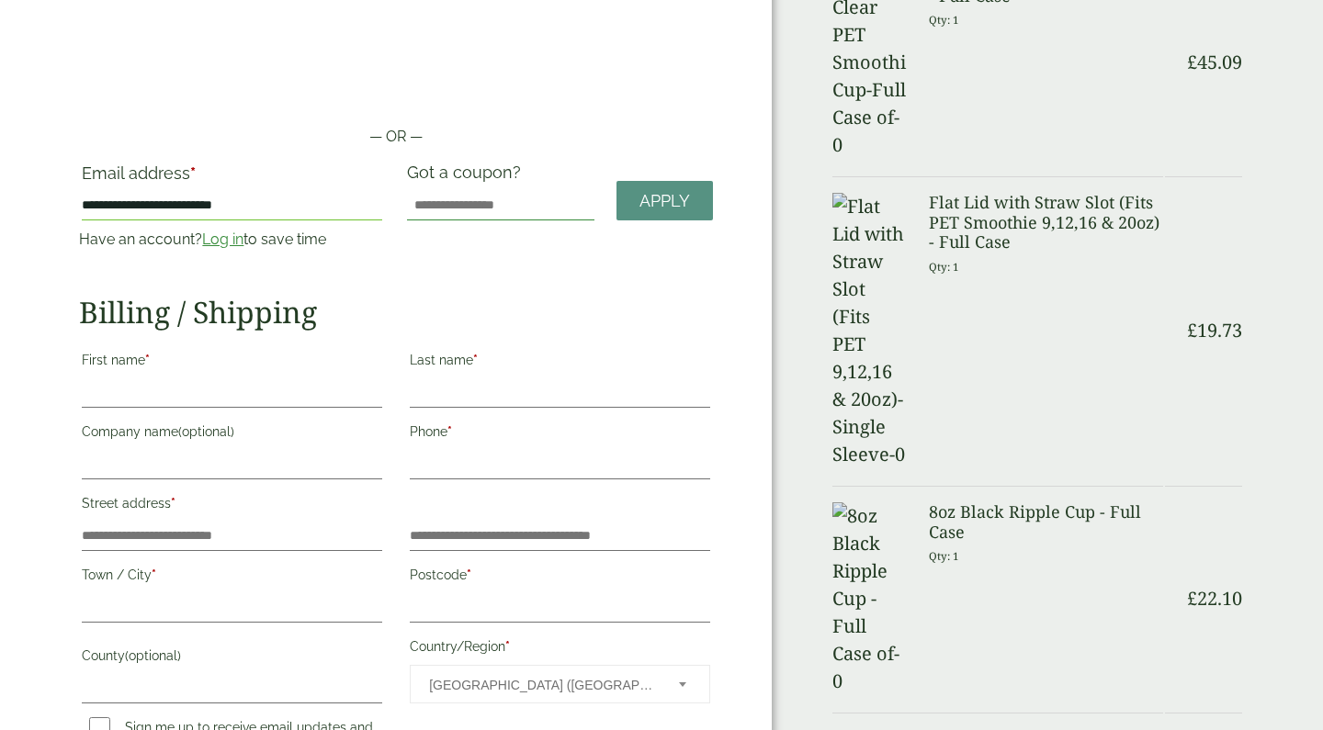
scroll to position [81, 0]
type input "********"
type input "******"
click at [182, 472] on input "Company name (optional)" at bounding box center [232, 464] width 300 height 29
click at [404, 462] on div "Phone *" at bounding box center [560, 452] width 328 height 72
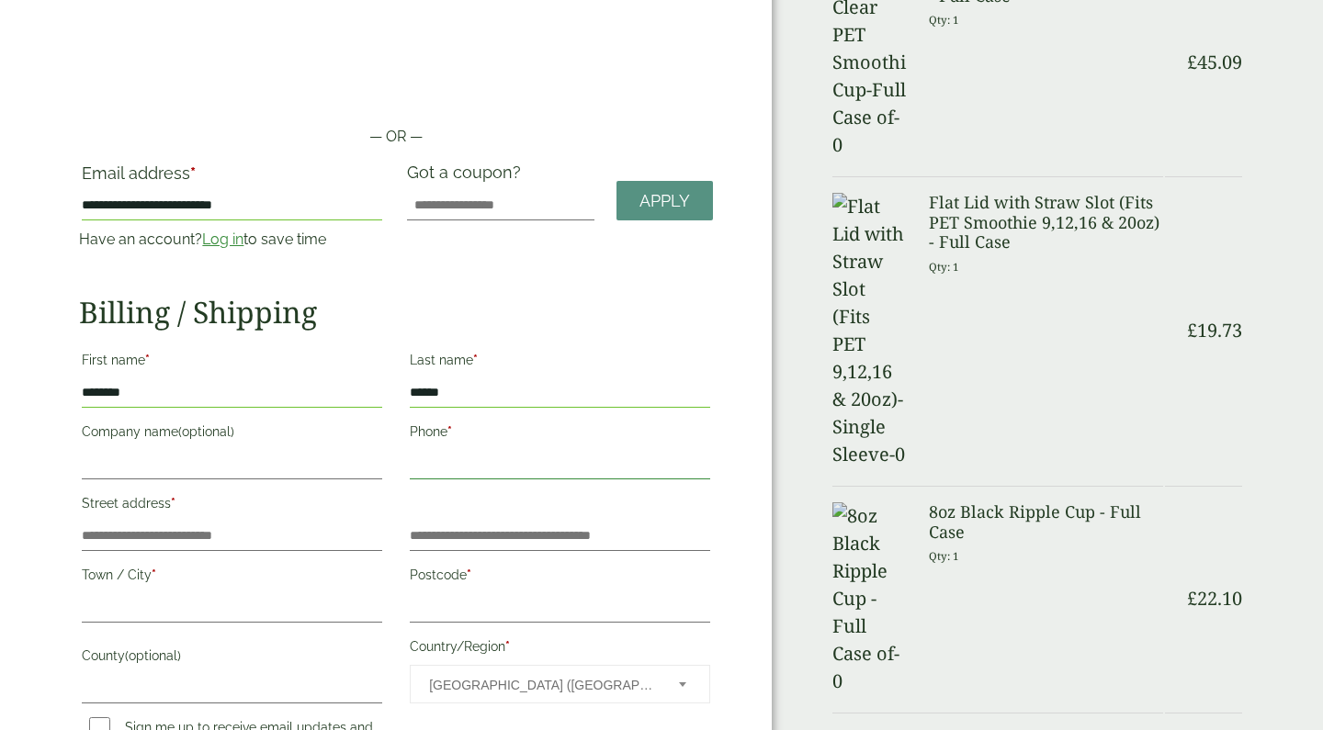
click at [418, 462] on input "Phone *" at bounding box center [560, 464] width 300 height 29
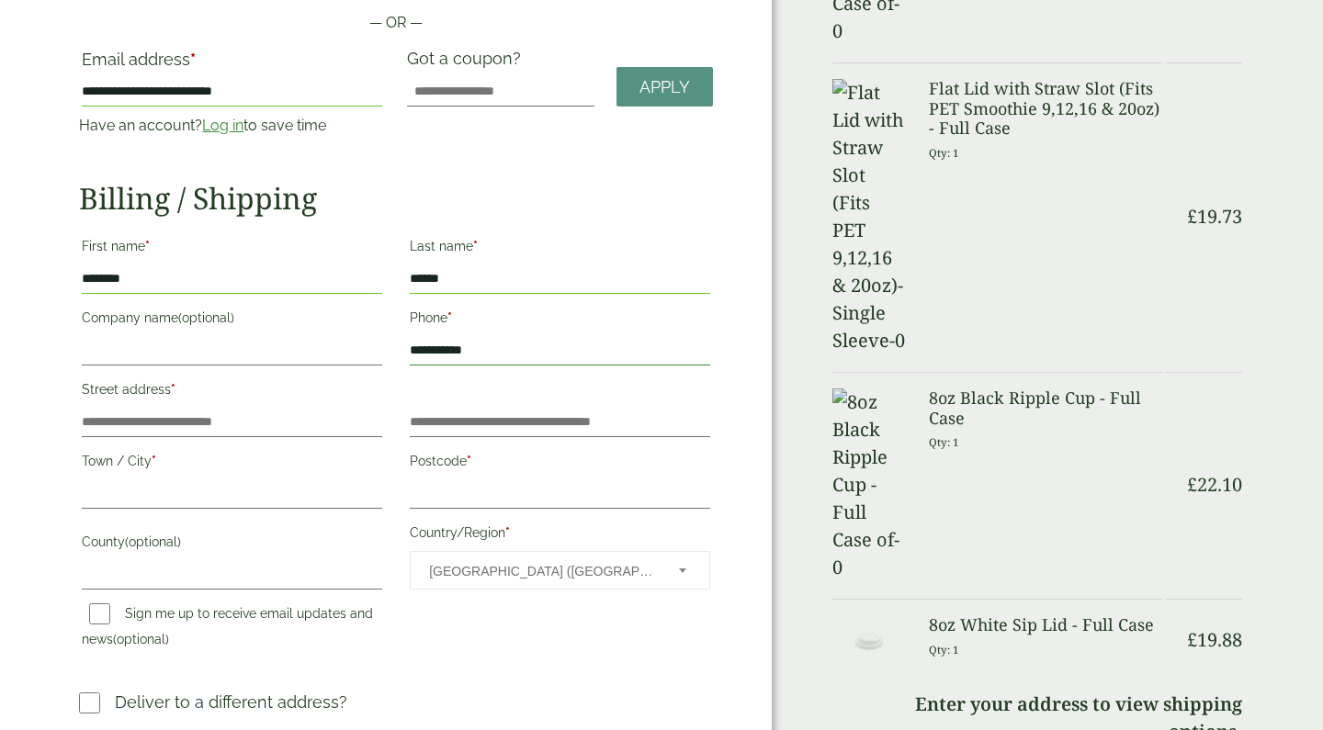
scroll to position [194, 0]
type input "**********"
click at [204, 437] on p "Street address *" at bounding box center [232, 408] width 306 height 66
type input "**********"
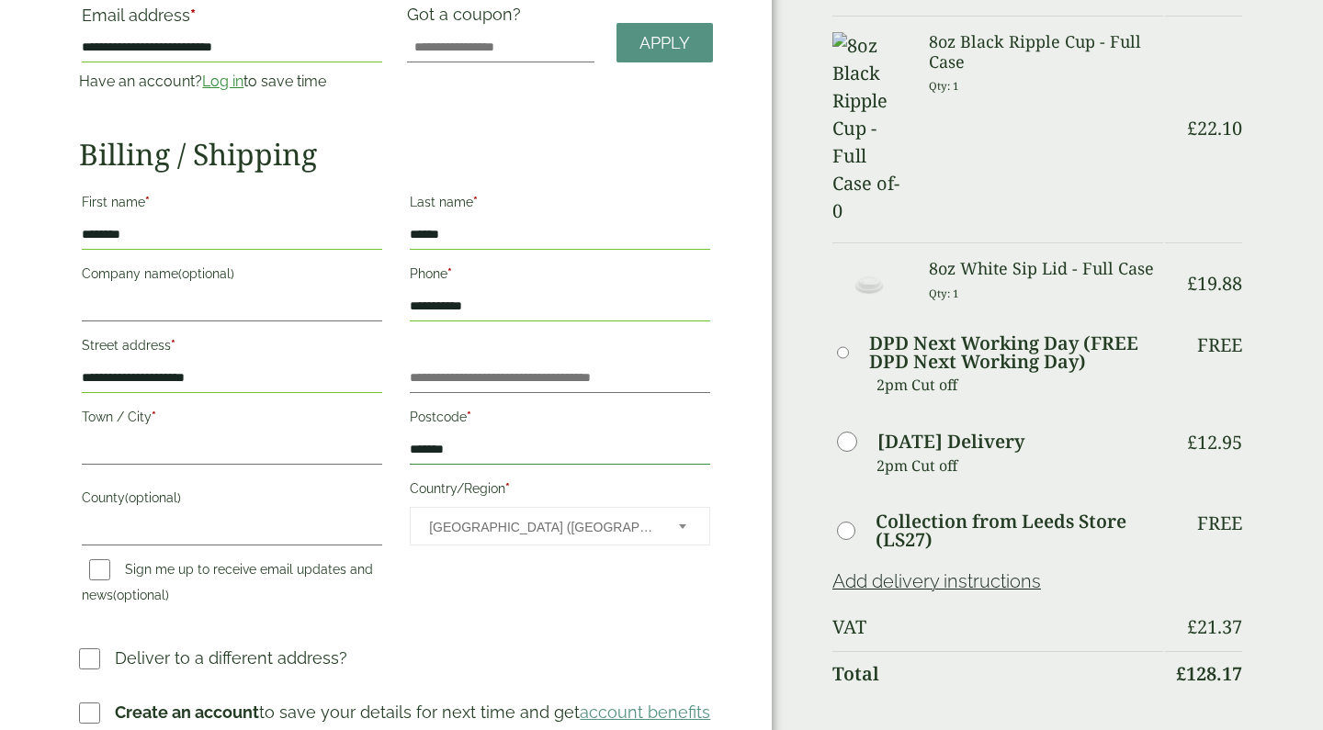
type input "*******"
click at [460, 596] on div "**********" at bounding box center [396, 402] width 656 height 430
click at [146, 302] on input "Company name (optional)" at bounding box center [232, 306] width 300 height 29
type input "*********"
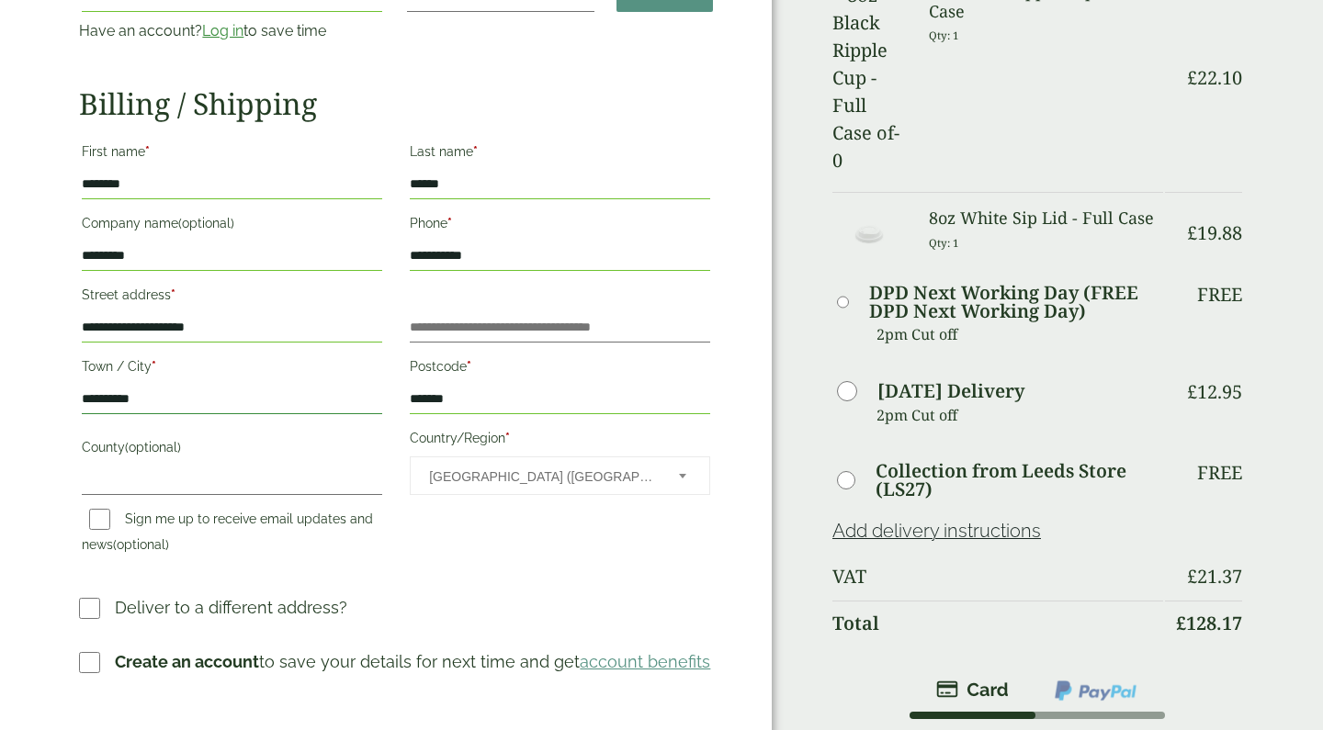
scroll to position [477, 0]
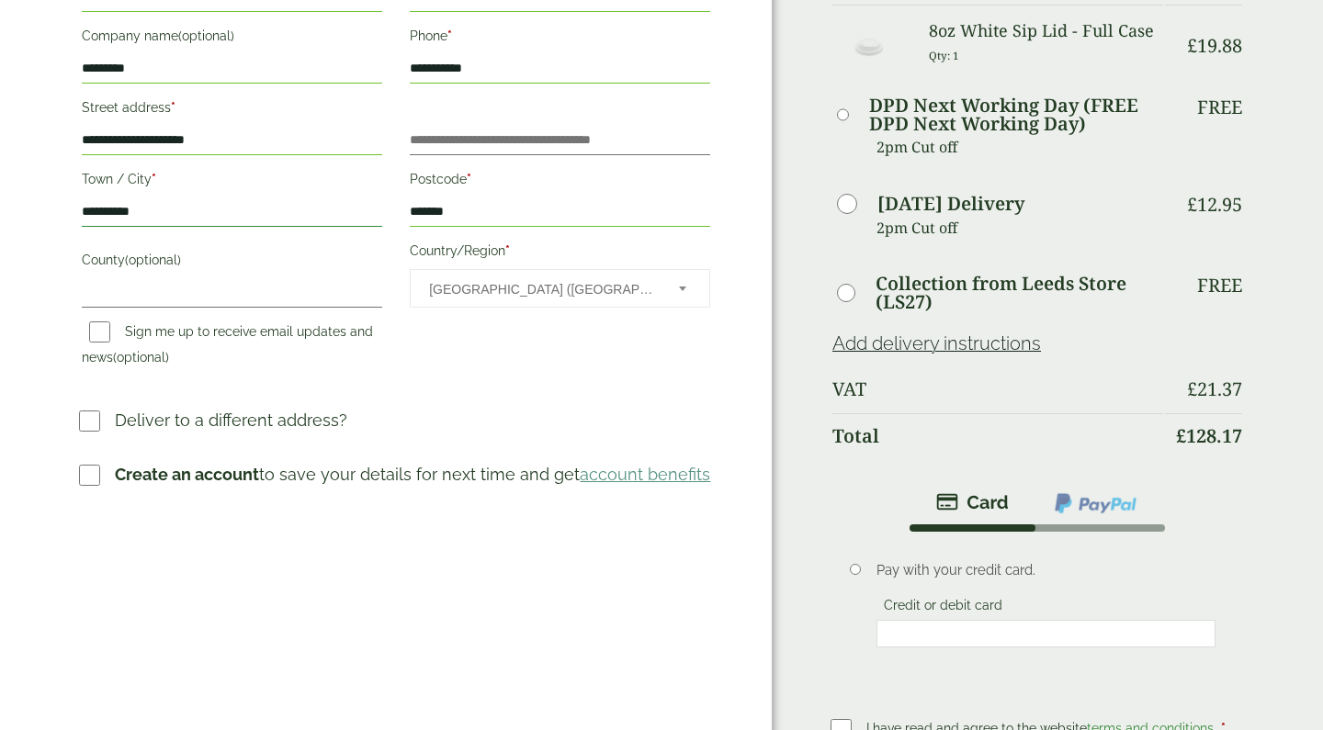
type input "*********"
click at [428, 477] on p "Create an account to save your details for next time and get account benefits" at bounding box center [412, 474] width 595 height 25
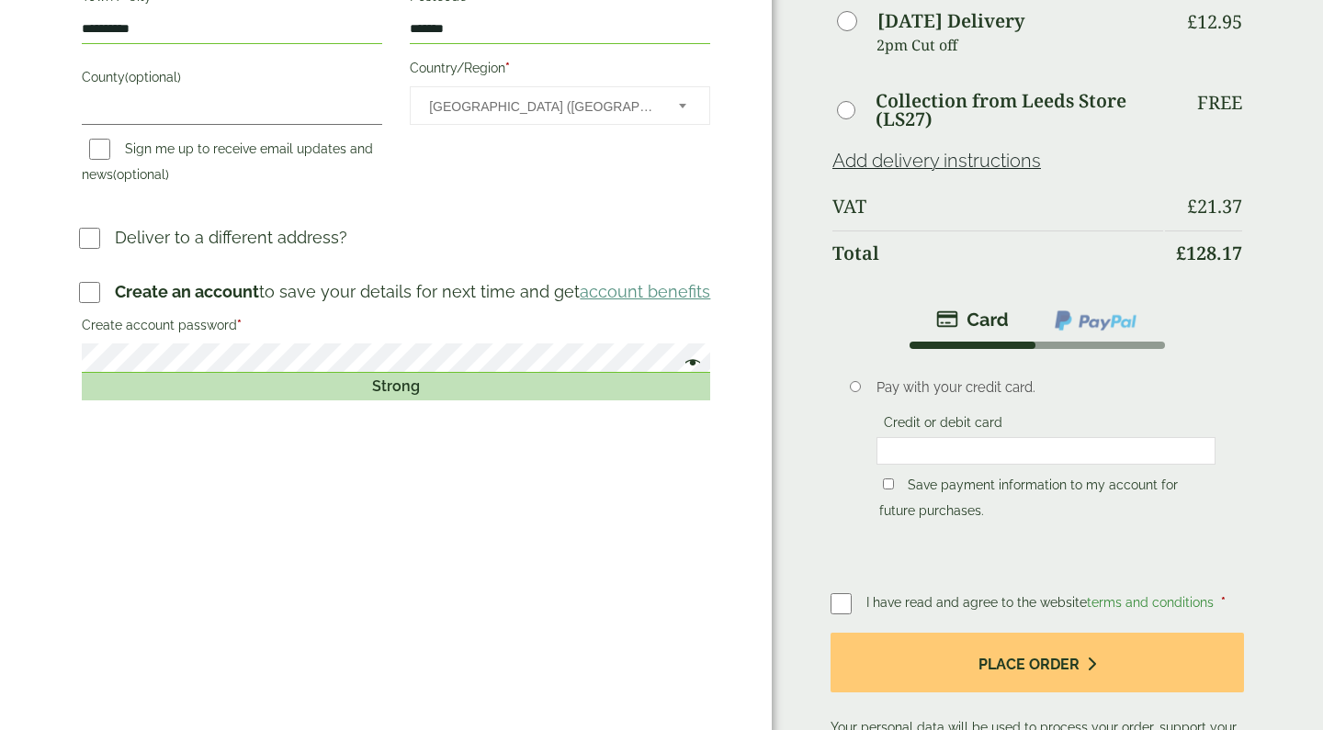
scroll to position [661, 0]
click at [1302, 385] on div "Order Summary Item Ammount 16oz Clear PET Smoothie Cup - Full Case Qty: 1 £ 45.…" at bounding box center [1047, 101] width 551 height 1525
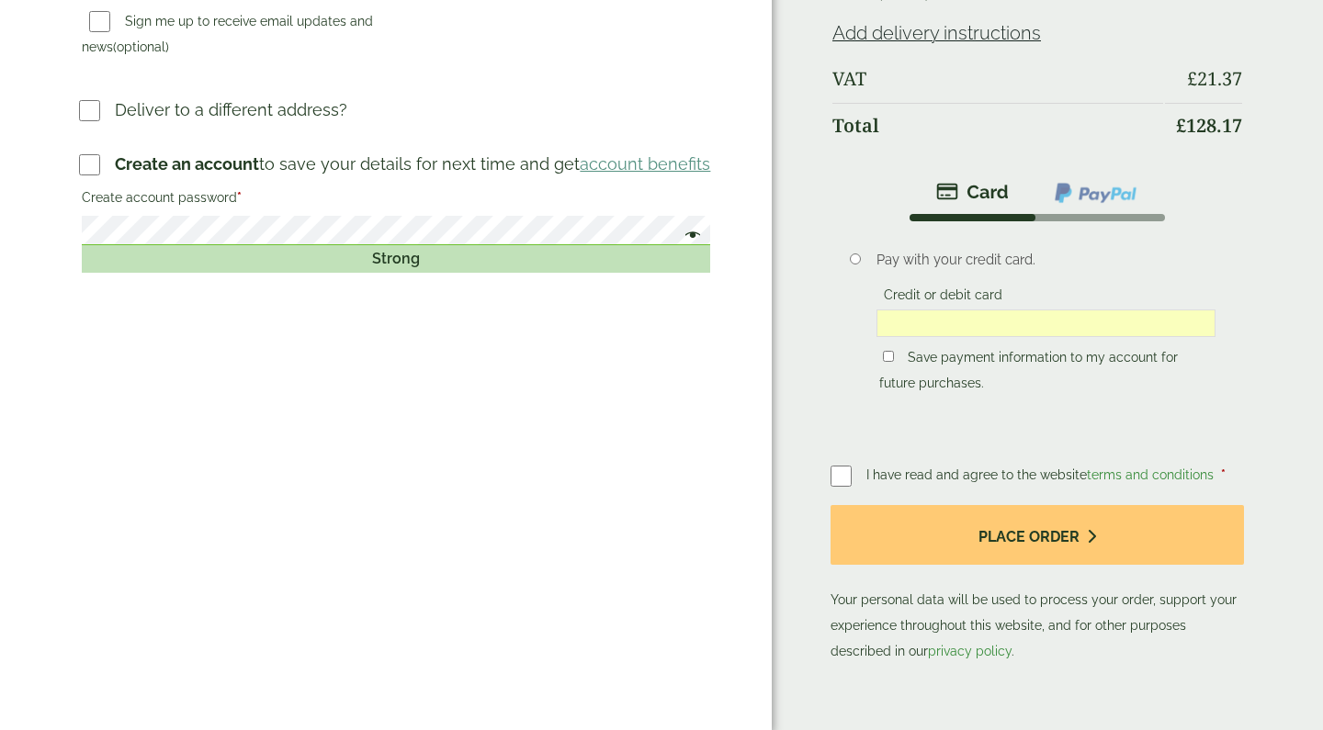
scroll to position [821, 0]
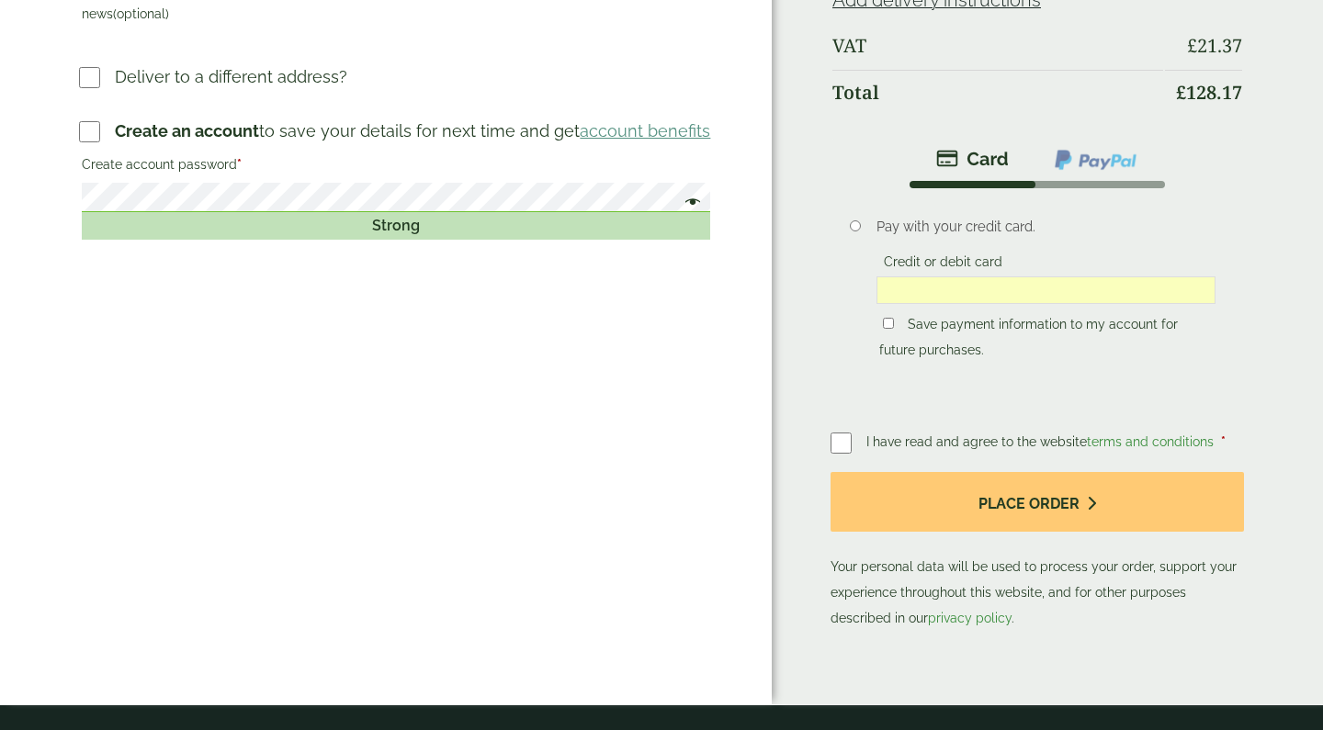
click at [895, 435] on span "I have read and agree to the website terms and conditions" at bounding box center [1041, 442] width 351 height 15
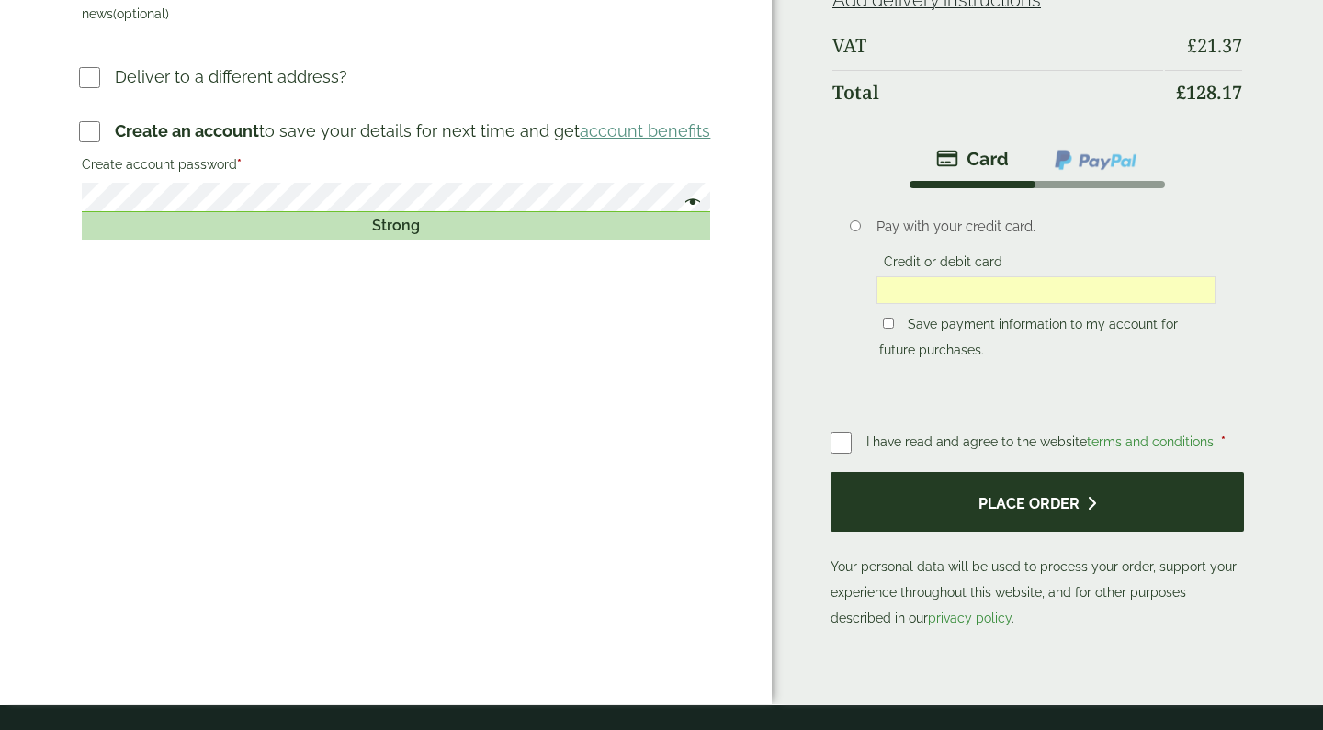
click at [928, 472] on button "Place order" at bounding box center [1037, 502] width 413 height 60
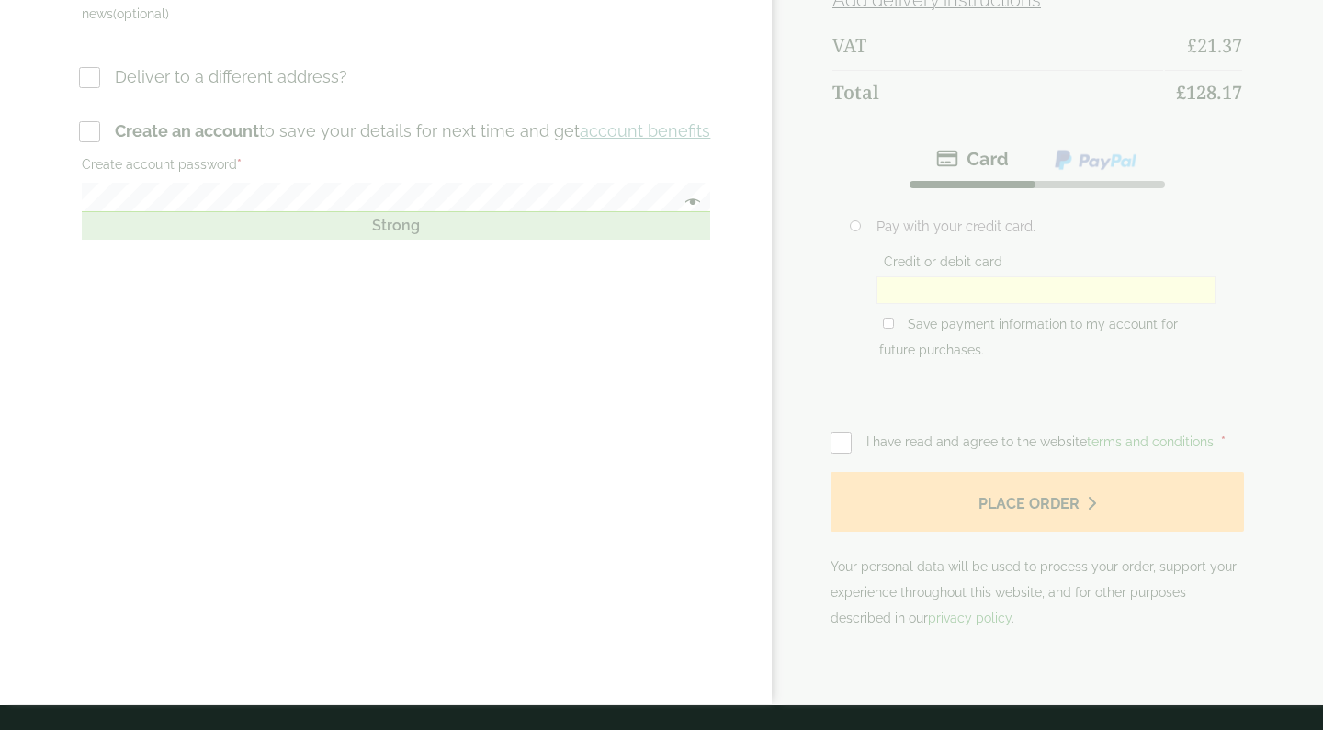
scroll to position [0, 0]
